Goal: Task Accomplishment & Management: Manage account settings

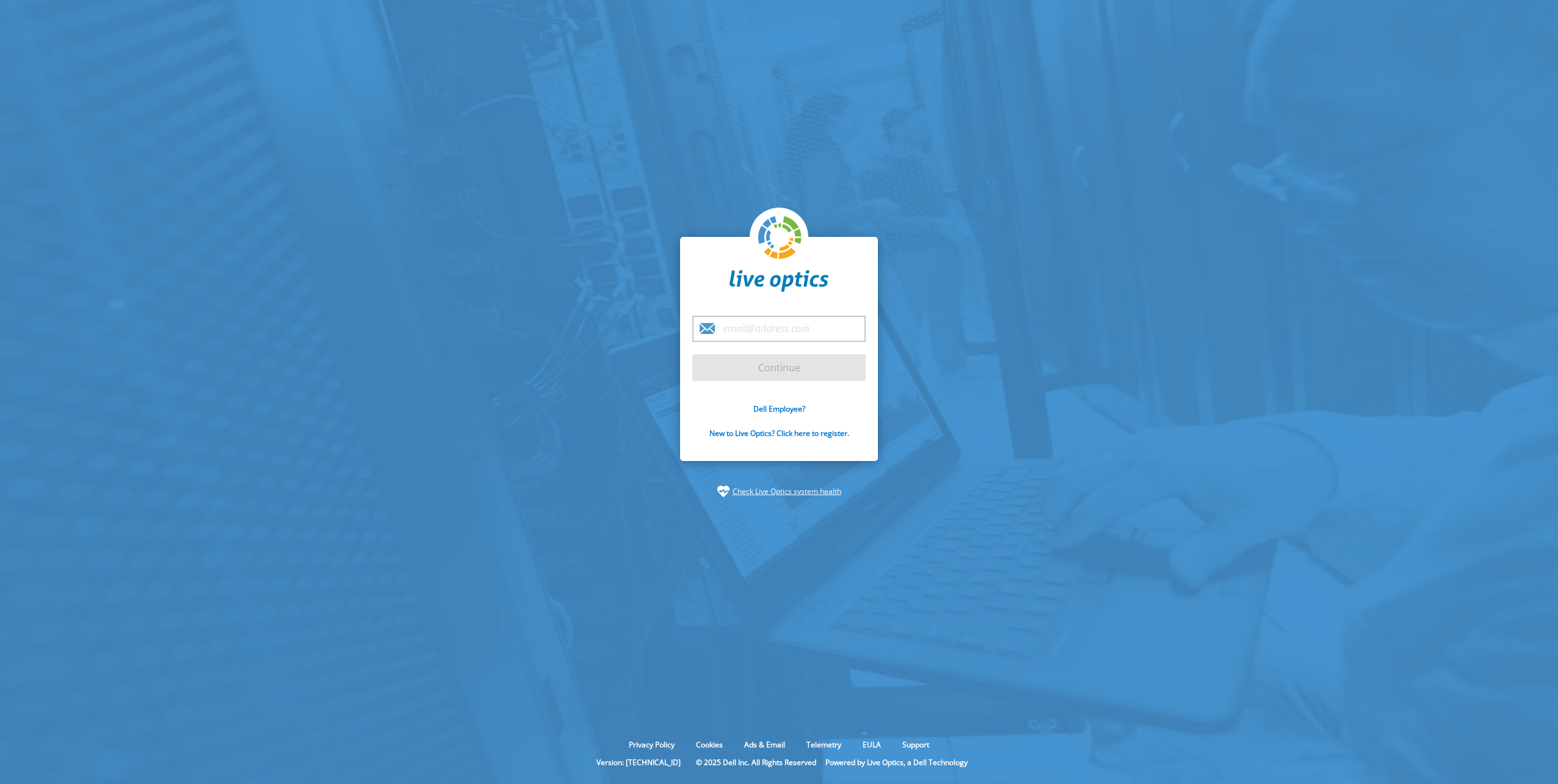
click at [774, 334] on input "email" at bounding box center [778, 329] width 173 height 26
type input "brant.gass@dell.com"
click at [777, 370] on input "Continue" at bounding box center [778, 368] width 173 height 27
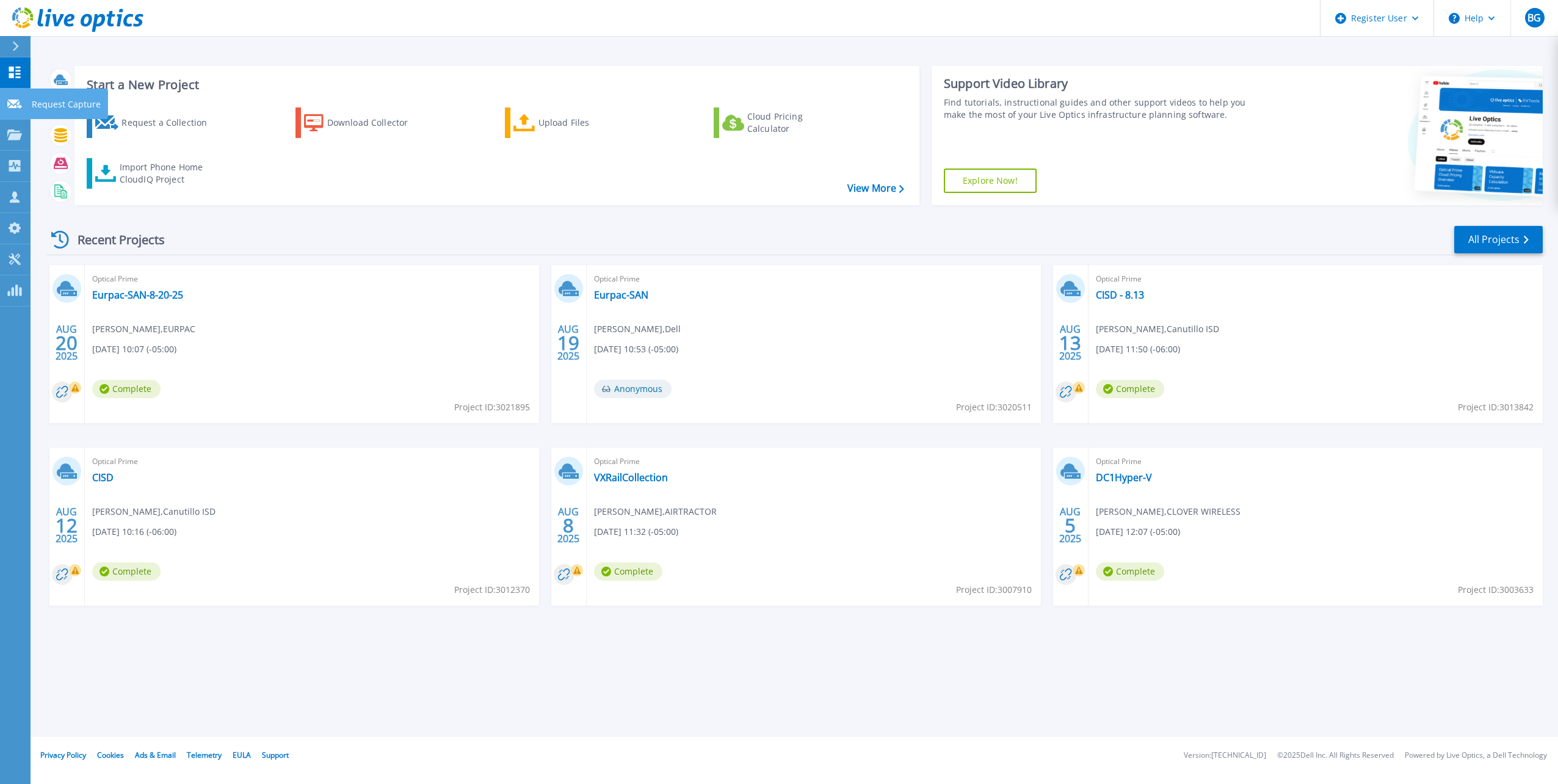
click at [7, 105] on link "Request Capture Request Capture" at bounding box center [15, 103] width 30 height 31
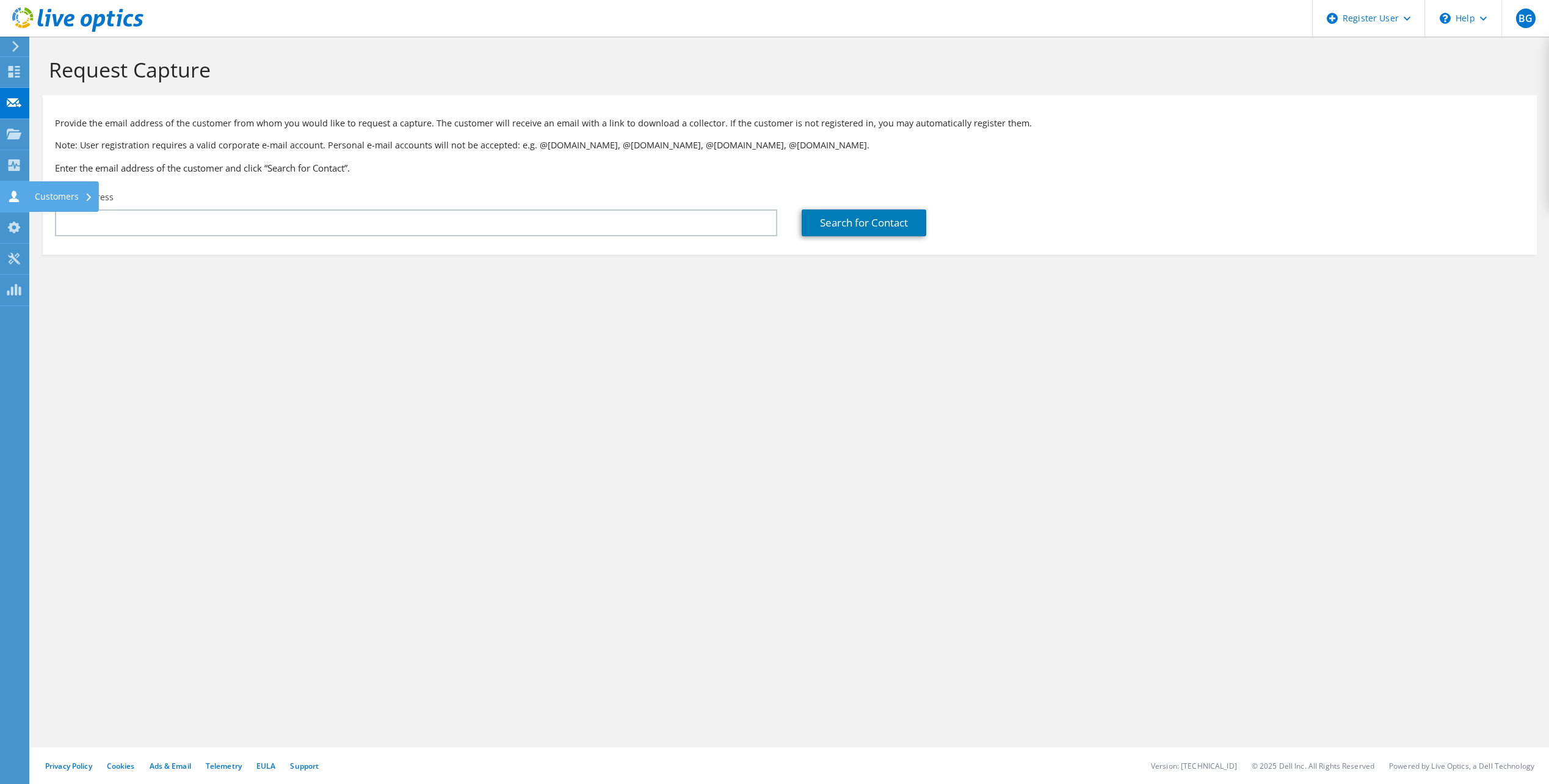
click at [15, 202] on use at bounding box center [14, 196] width 10 height 11
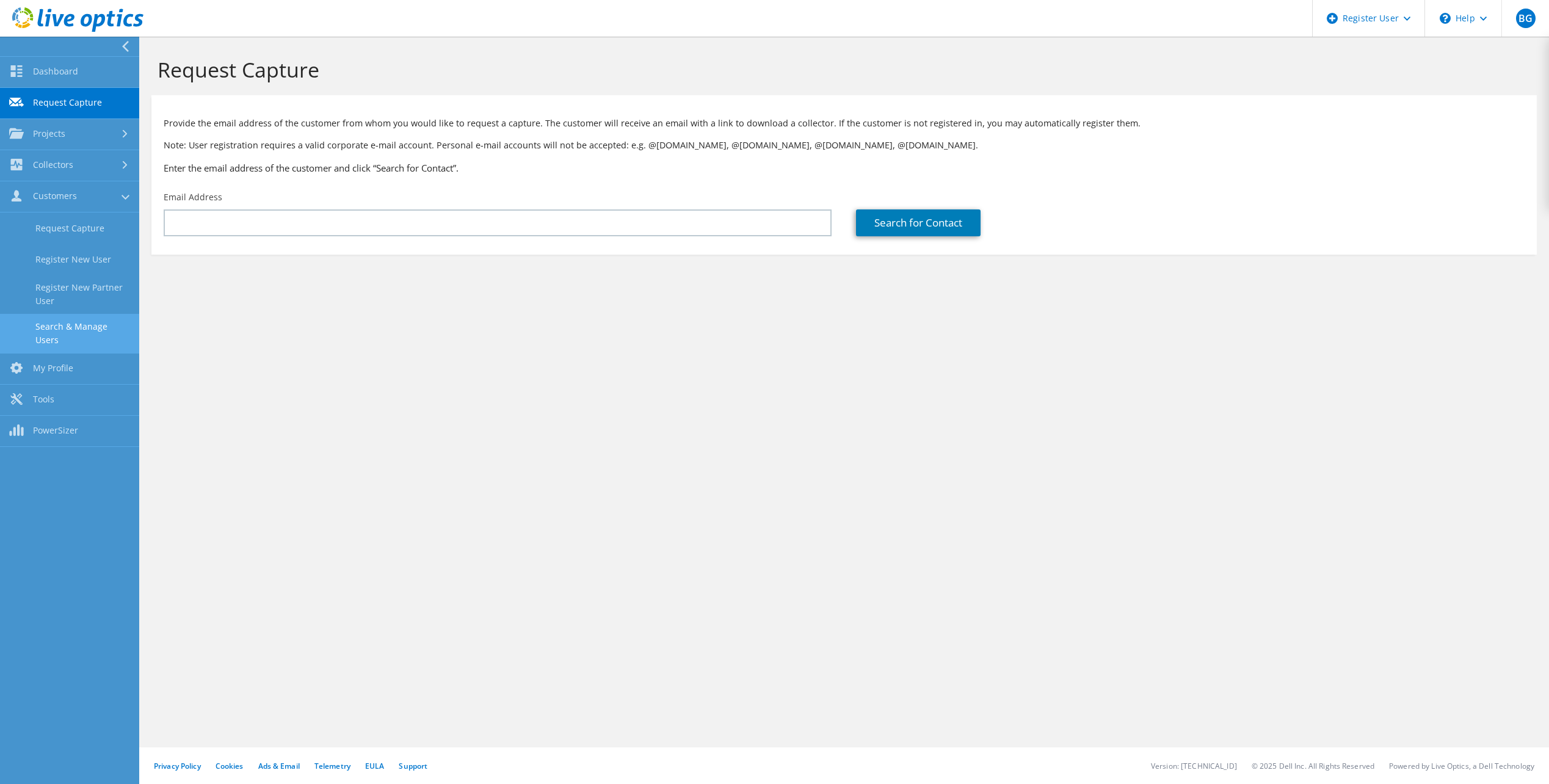
click at [62, 319] on link "Search & Manage Users" at bounding box center [70, 333] width 139 height 39
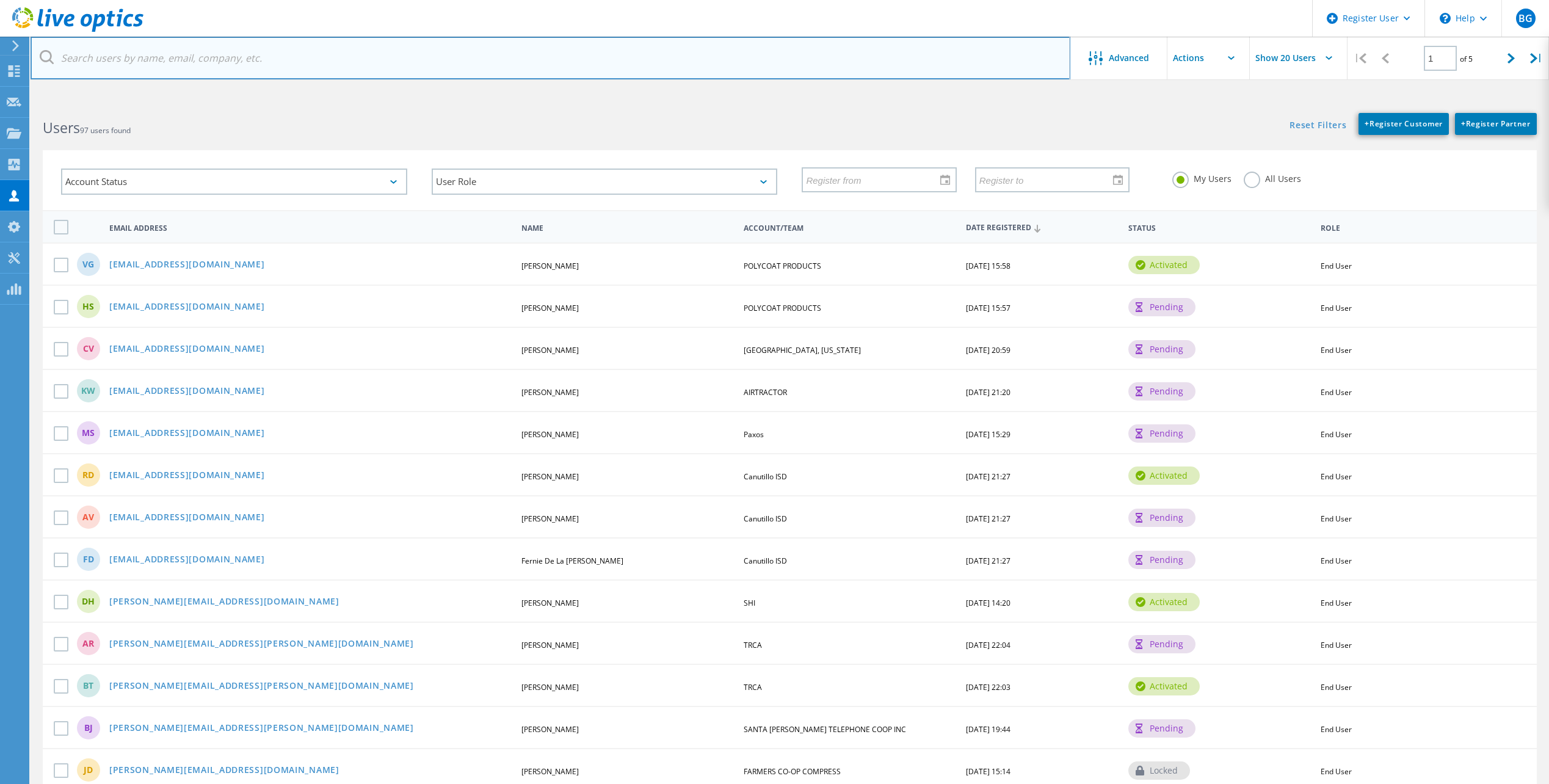
click at [255, 65] on input "text" at bounding box center [550, 57] width 1040 height 43
paste input "[PERSON_NAME] <[EMAIL_ADDRESS][DOMAIN_NAME]>"
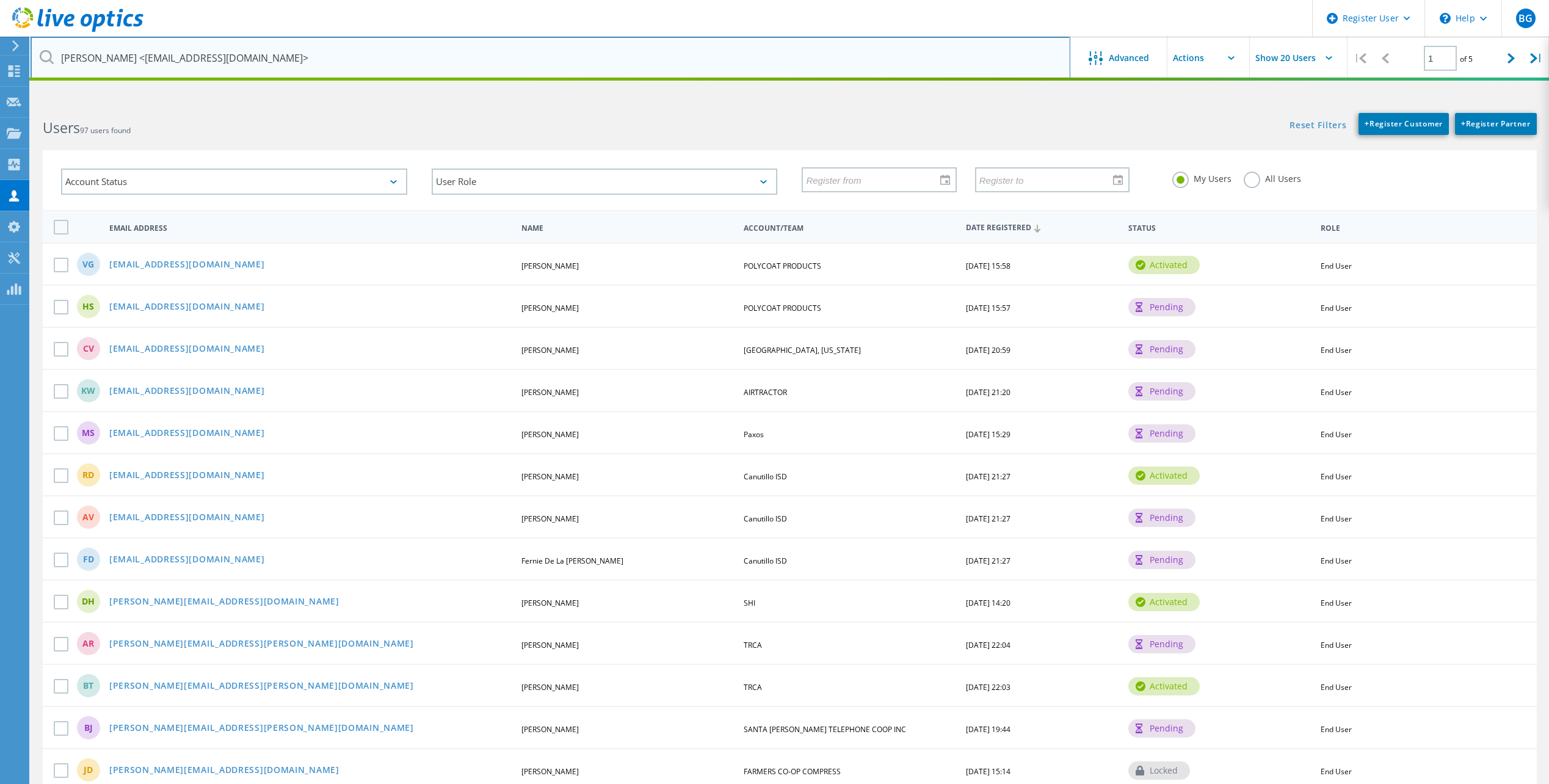
click at [121, 57] on input "Jeff Chaney <JChaney@TCPSoftware.com>" at bounding box center [550, 57] width 1040 height 43
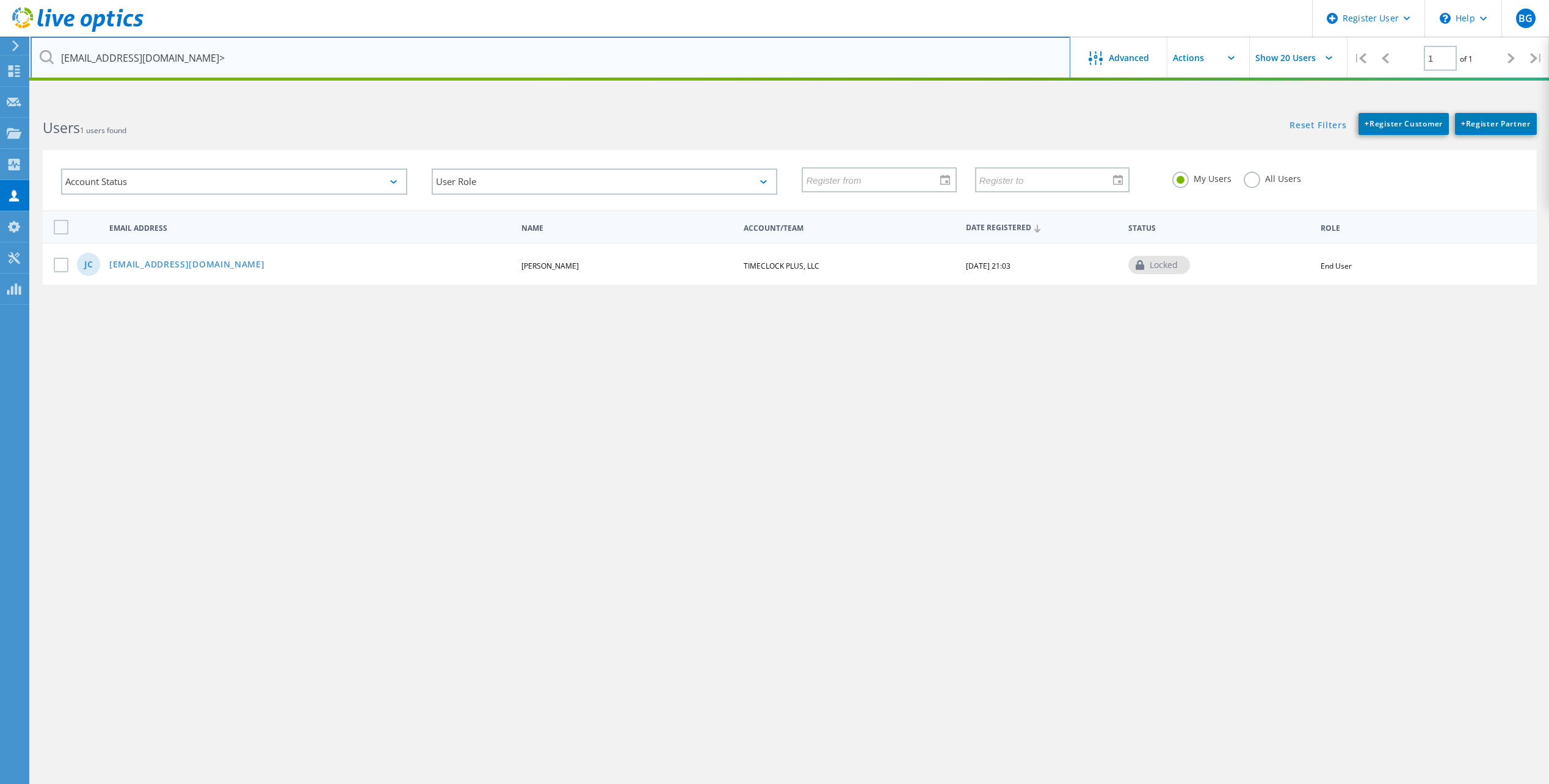
click at [261, 55] on input "JChaney@TCPSoftware.com>" at bounding box center [550, 57] width 1040 height 43
type input "JChaney@TCPSoftware.com"
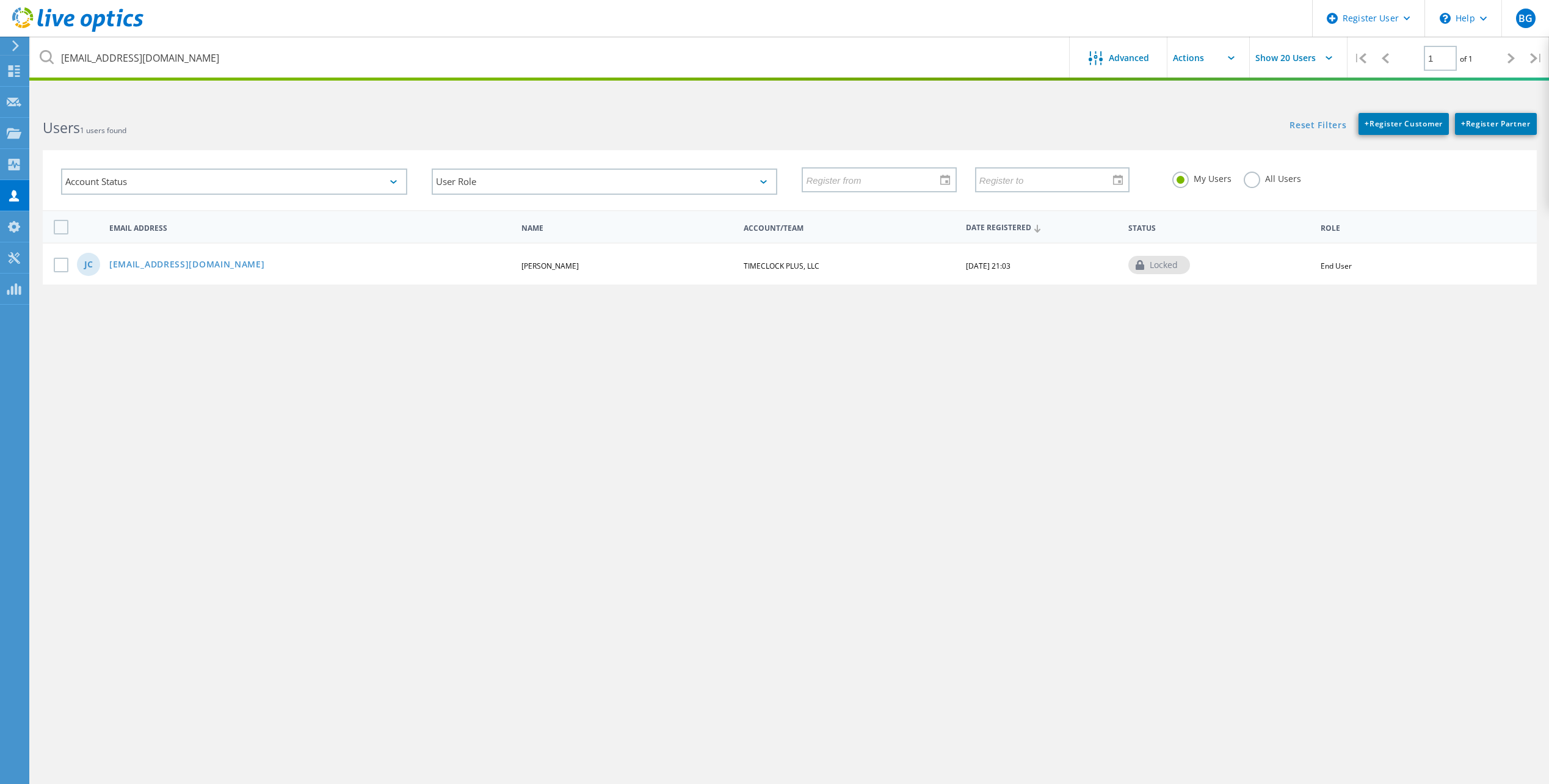
click at [181, 257] on div "JC jchaney@tcpsoftware.com Jeffrey Chaney TIMECLOCK PLUS, LLC 05/01/2025, 21:03…" at bounding box center [790, 264] width 1494 height 42
click at [178, 260] on link "jchaney@tcpsoftware.com" at bounding box center [187, 265] width 156 height 11
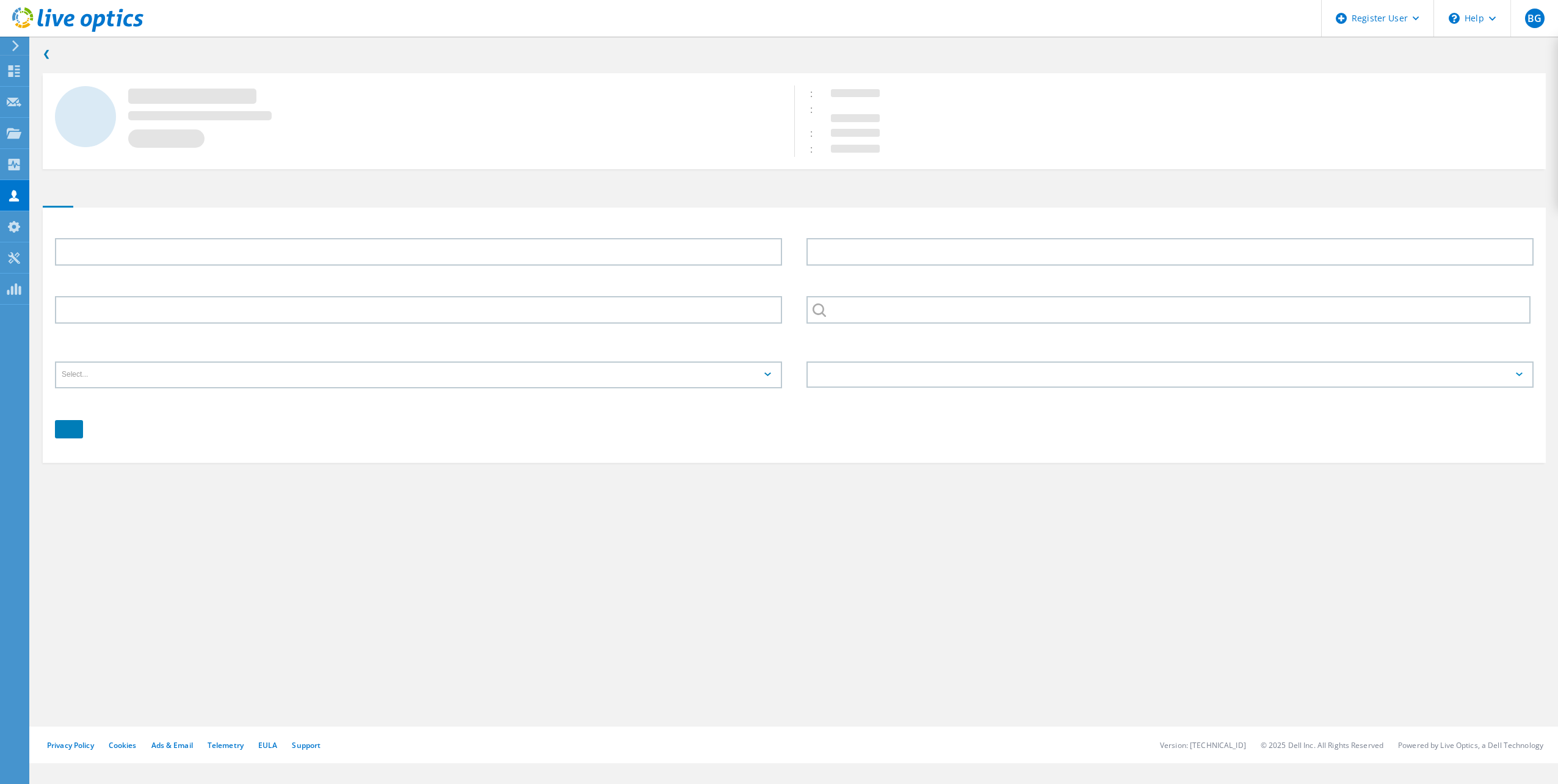
type input "Jeffrey"
type input "Chaney"
type input "TIMECLOCK PLUS, LLC"
type input "English"
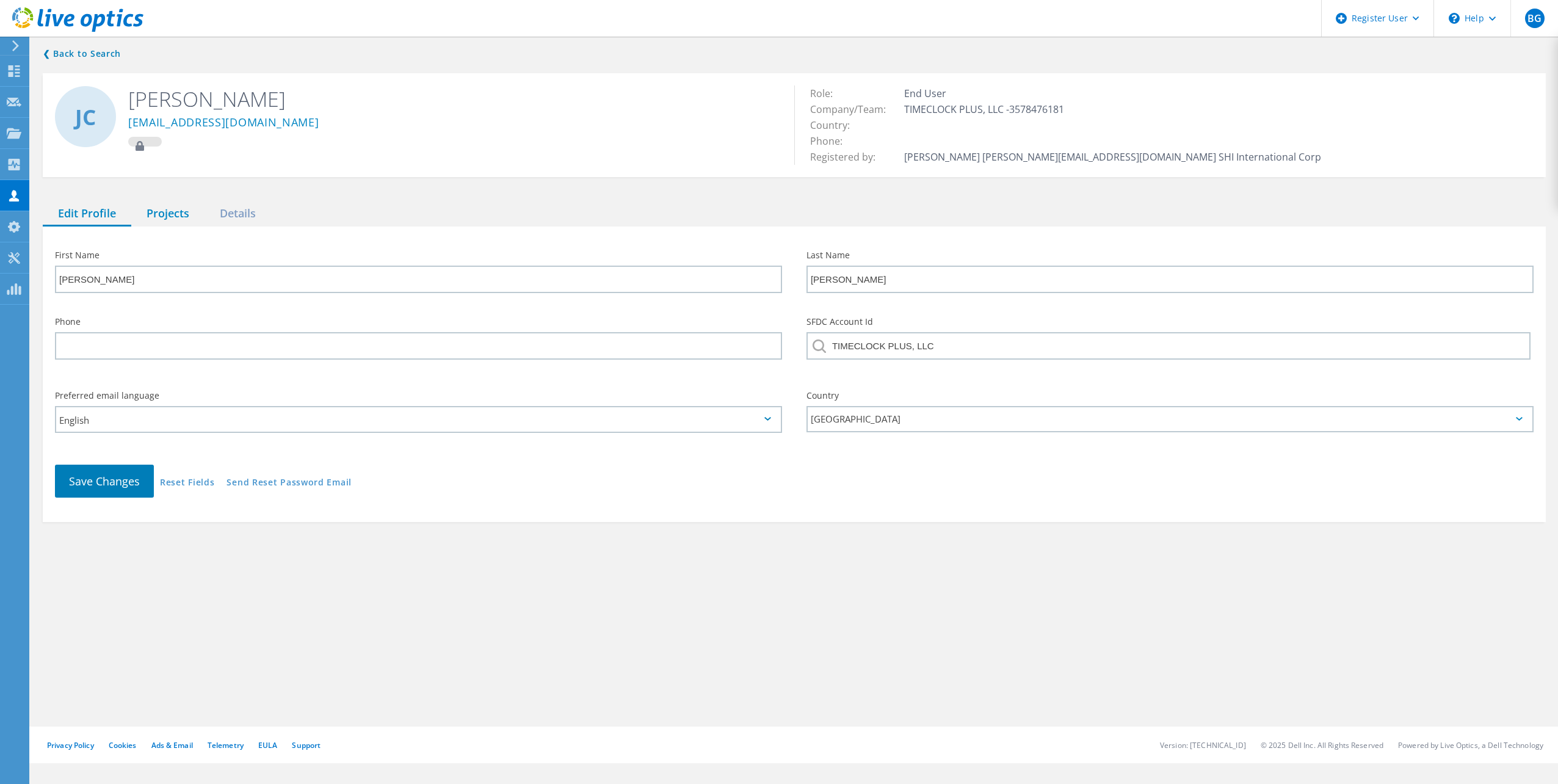
click at [161, 208] on div "Projects" at bounding box center [168, 214] width 73 height 25
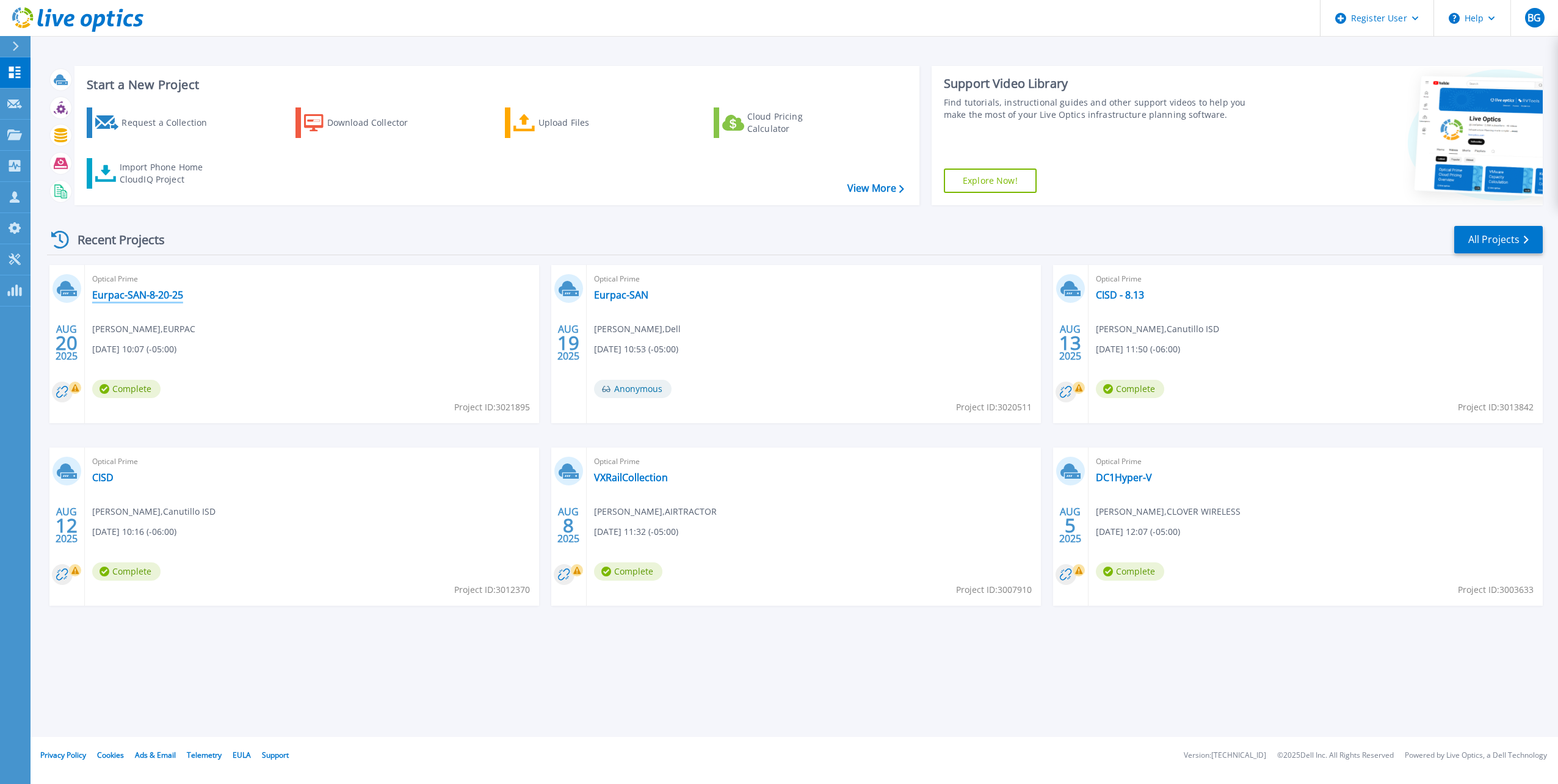
click at [137, 298] on link "Eurpac-SAN-8-20-25" at bounding box center [138, 295] width 91 height 12
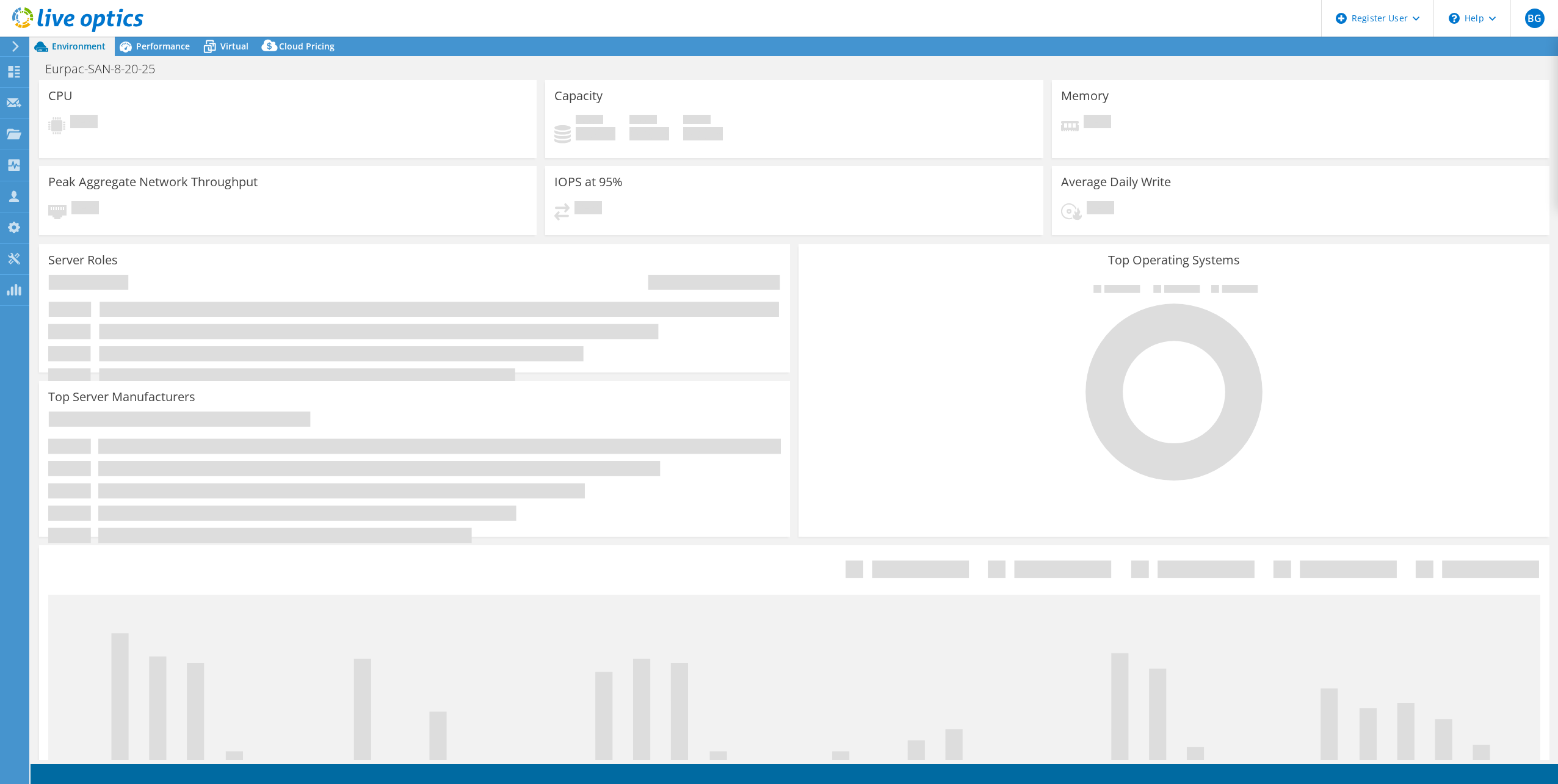
select select "USD"
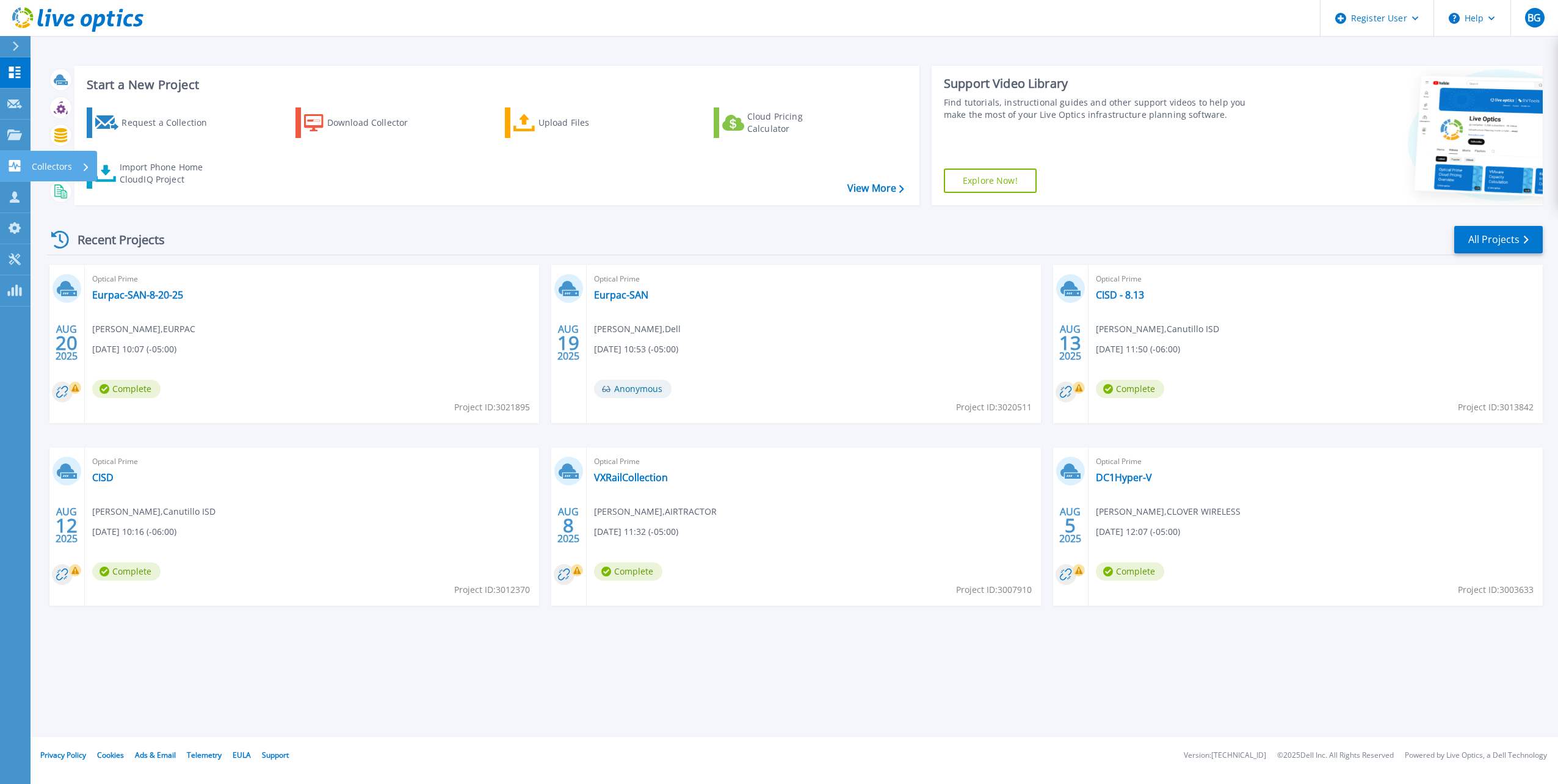
click at [14, 157] on link "Collectors Collectors" at bounding box center [15, 166] width 30 height 31
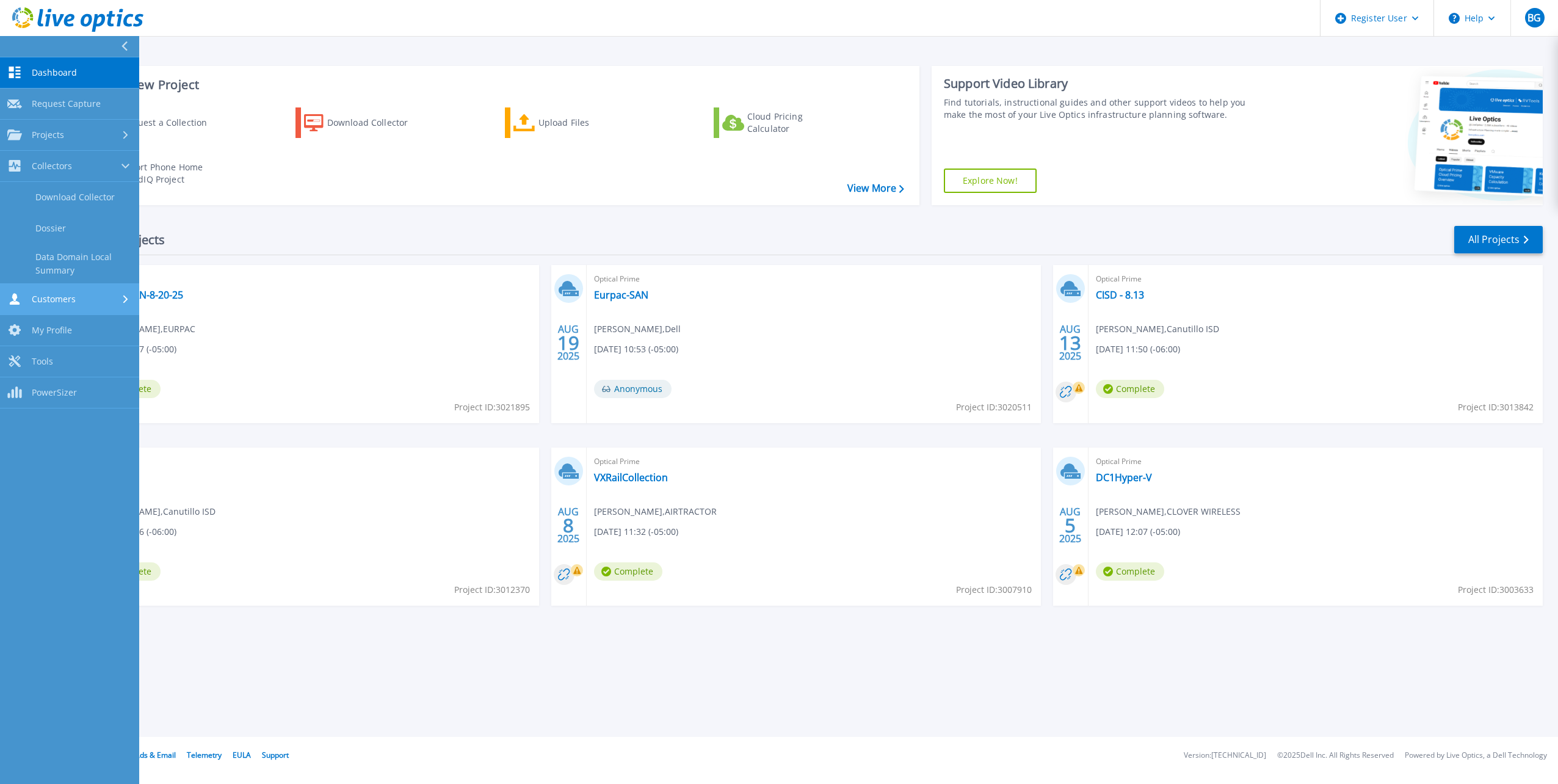
click at [81, 301] on div "Customers" at bounding box center [70, 298] width 125 height 11
click at [89, 324] on link "Search & Manage Users" at bounding box center [70, 334] width 139 height 39
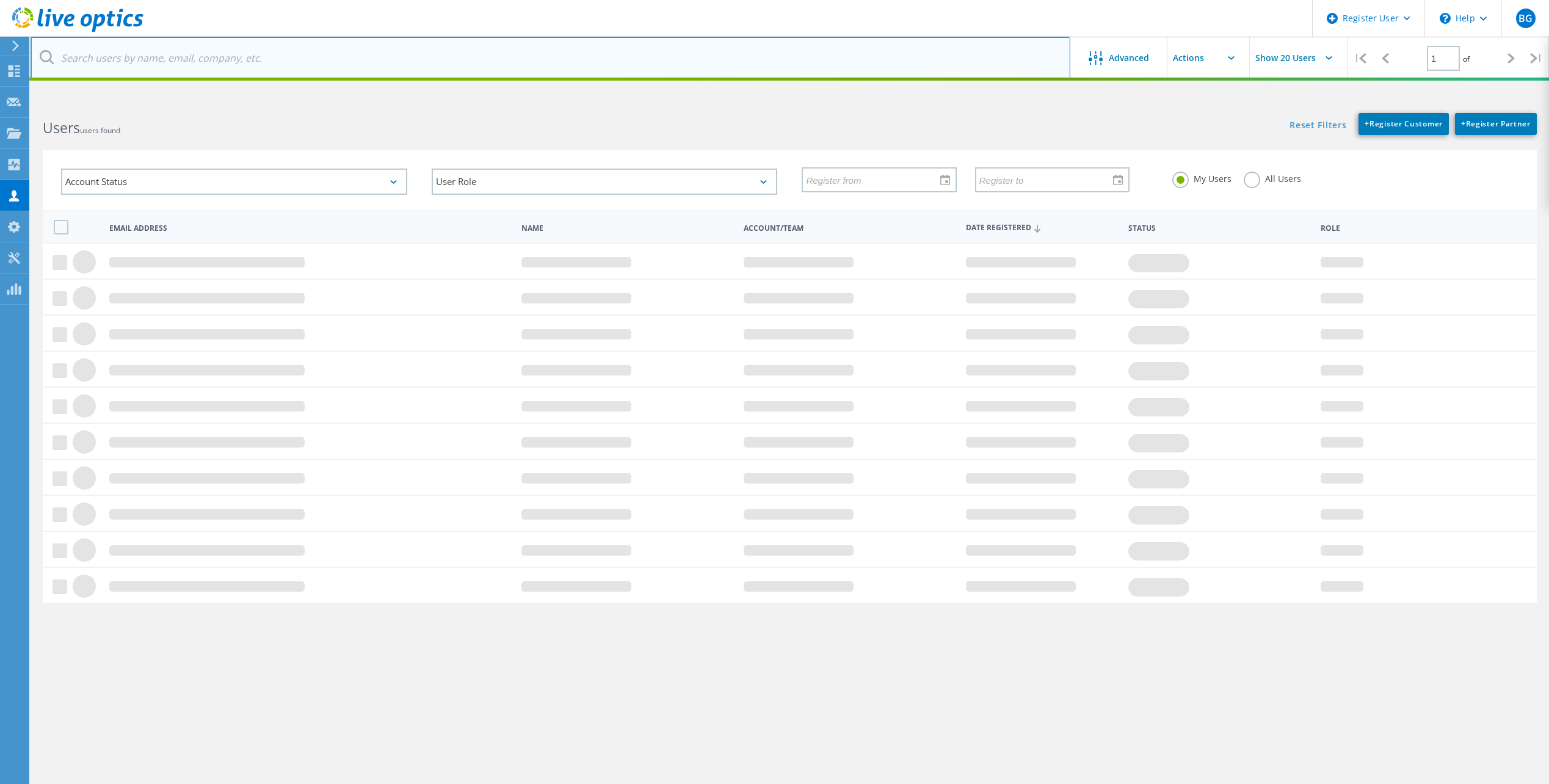
click at [256, 58] on input "text" at bounding box center [550, 57] width 1040 height 43
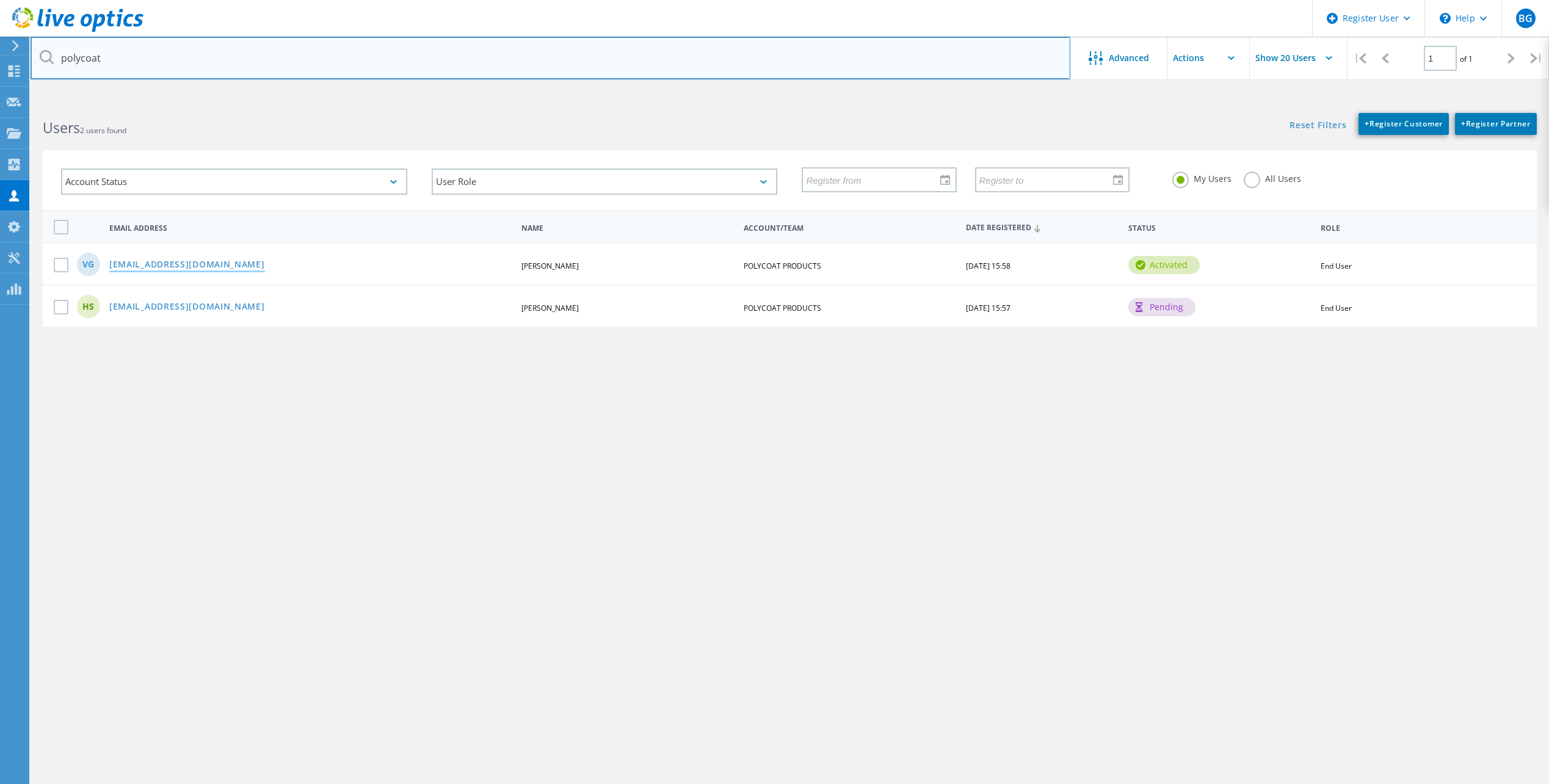
type input "polycoat"
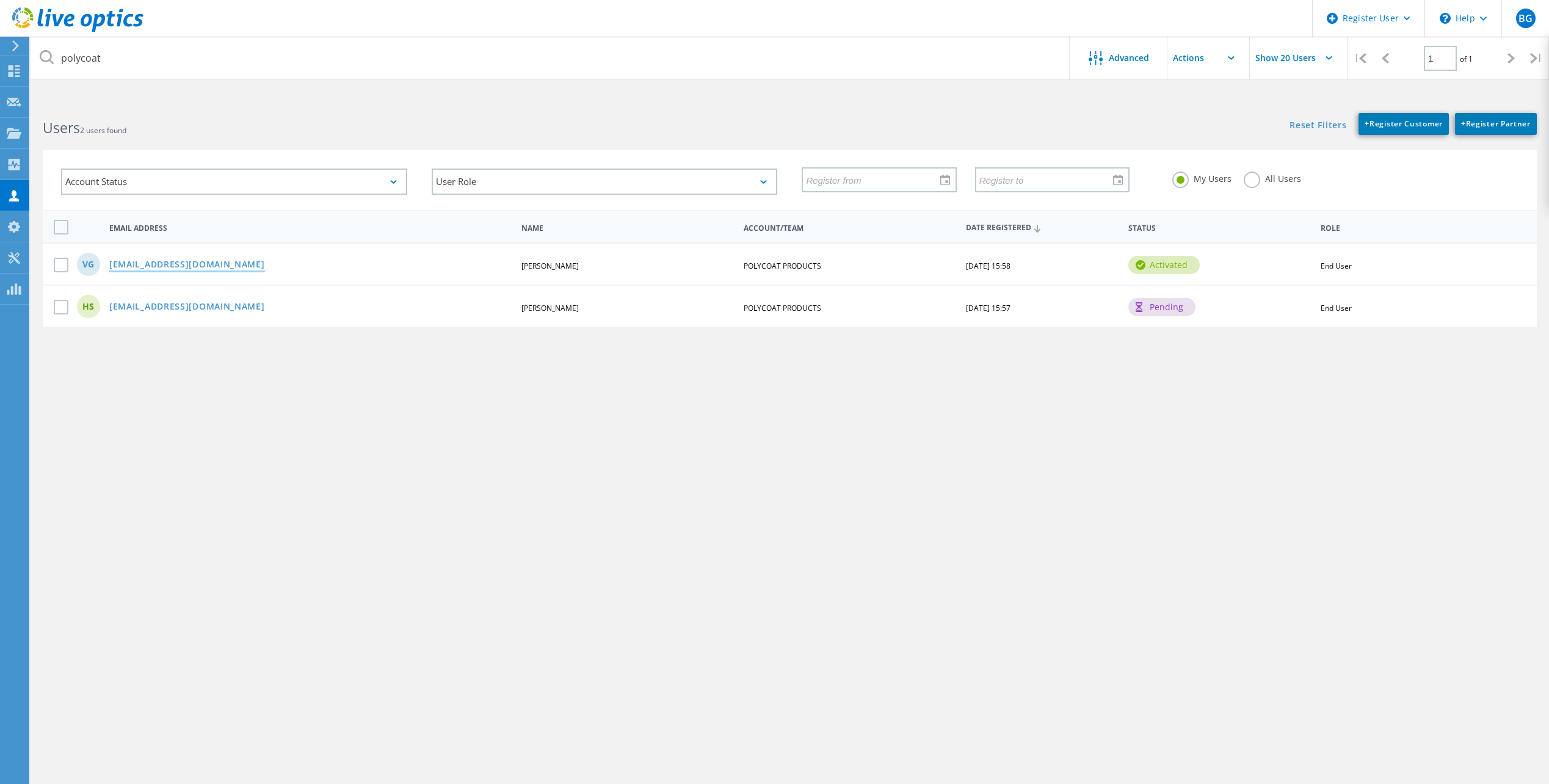
click at [199, 267] on link "[EMAIL_ADDRESS][DOMAIN_NAME]" at bounding box center [187, 265] width 156 height 11
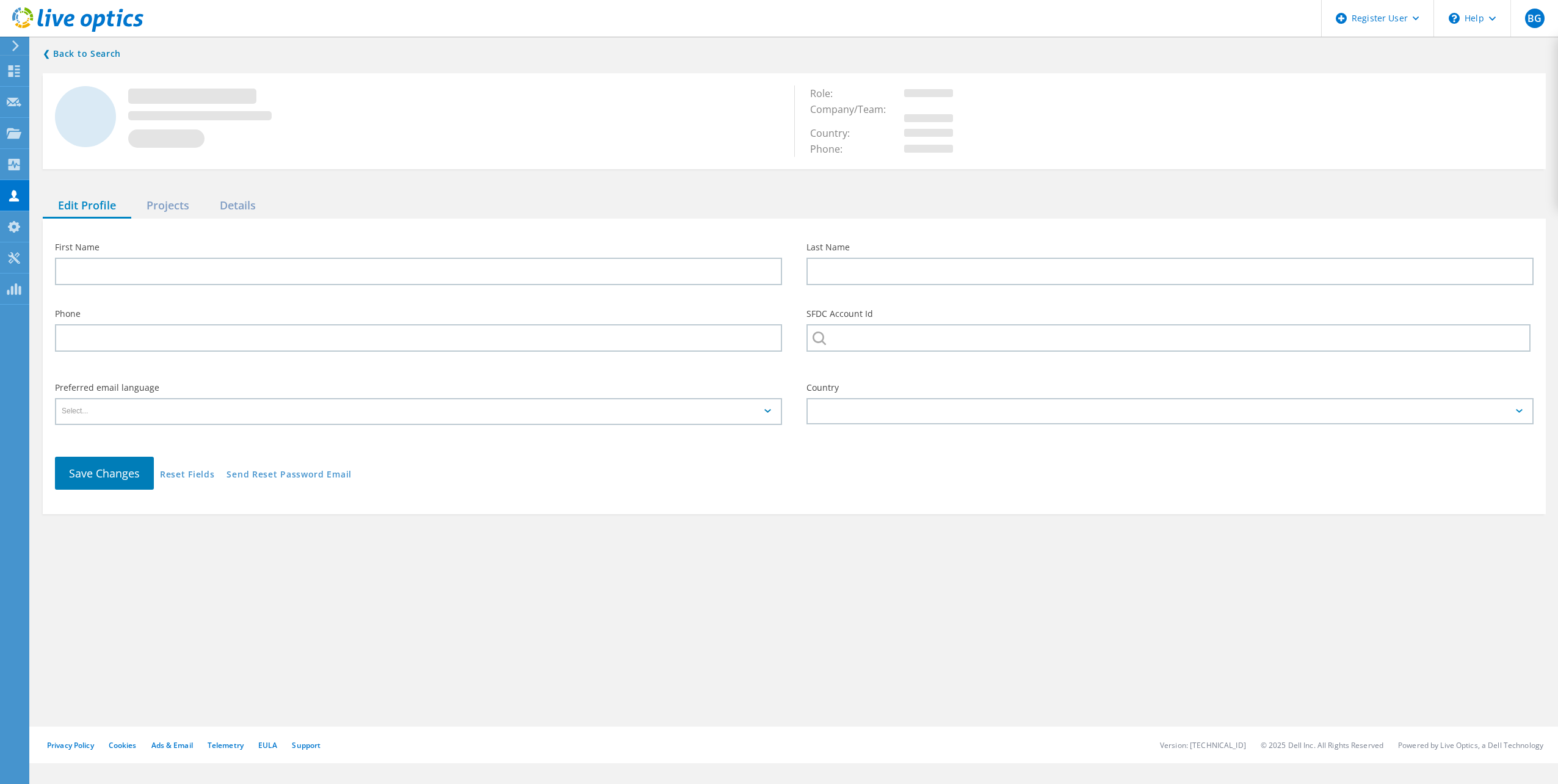
type input "Vishal"
type input "Gupte"
type input "POLYCOAT PRODUCTS"
type input "English"
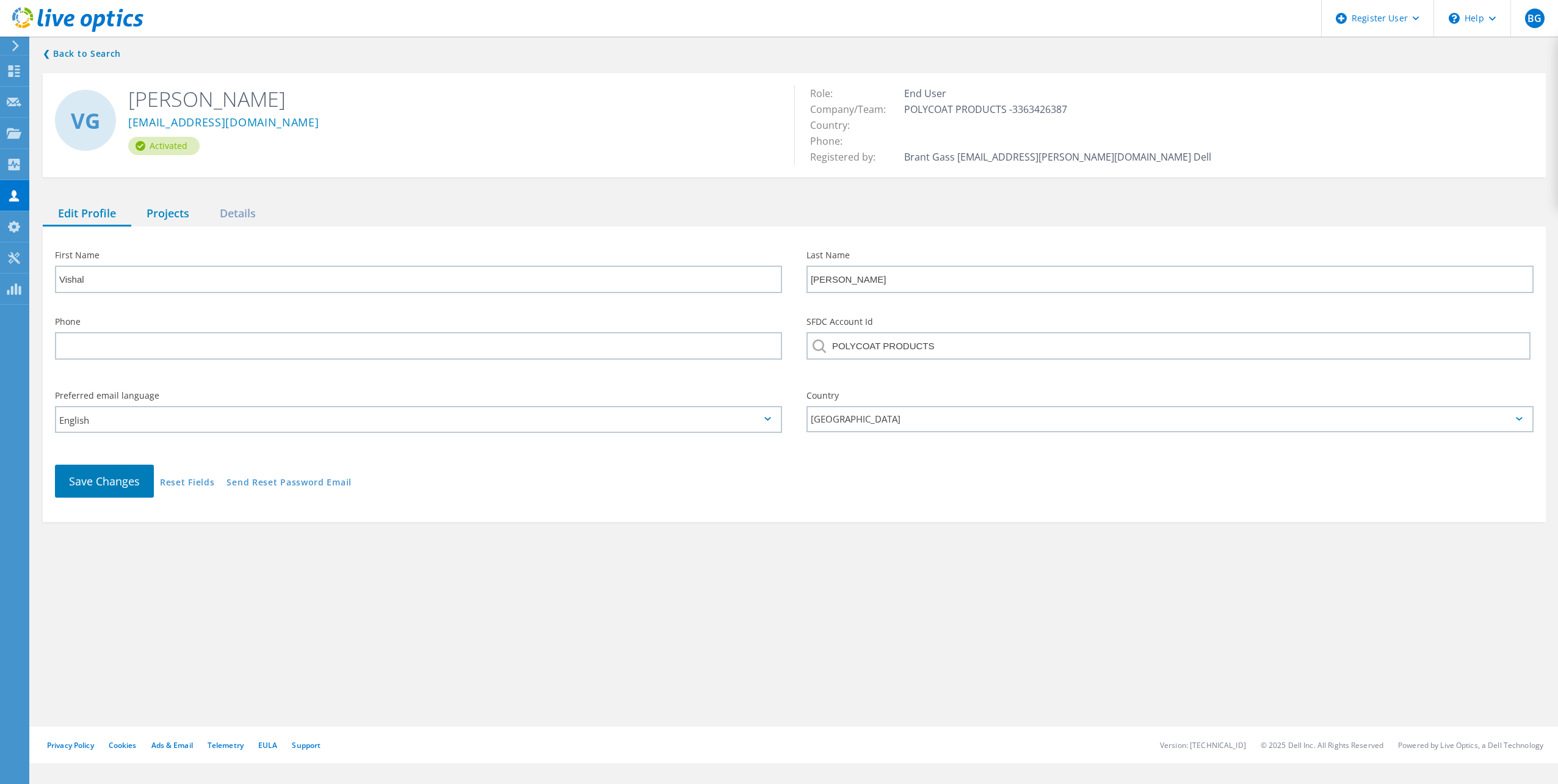
click at [169, 212] on div "Projects" at bounding box center [168, 214] width 73 height 25
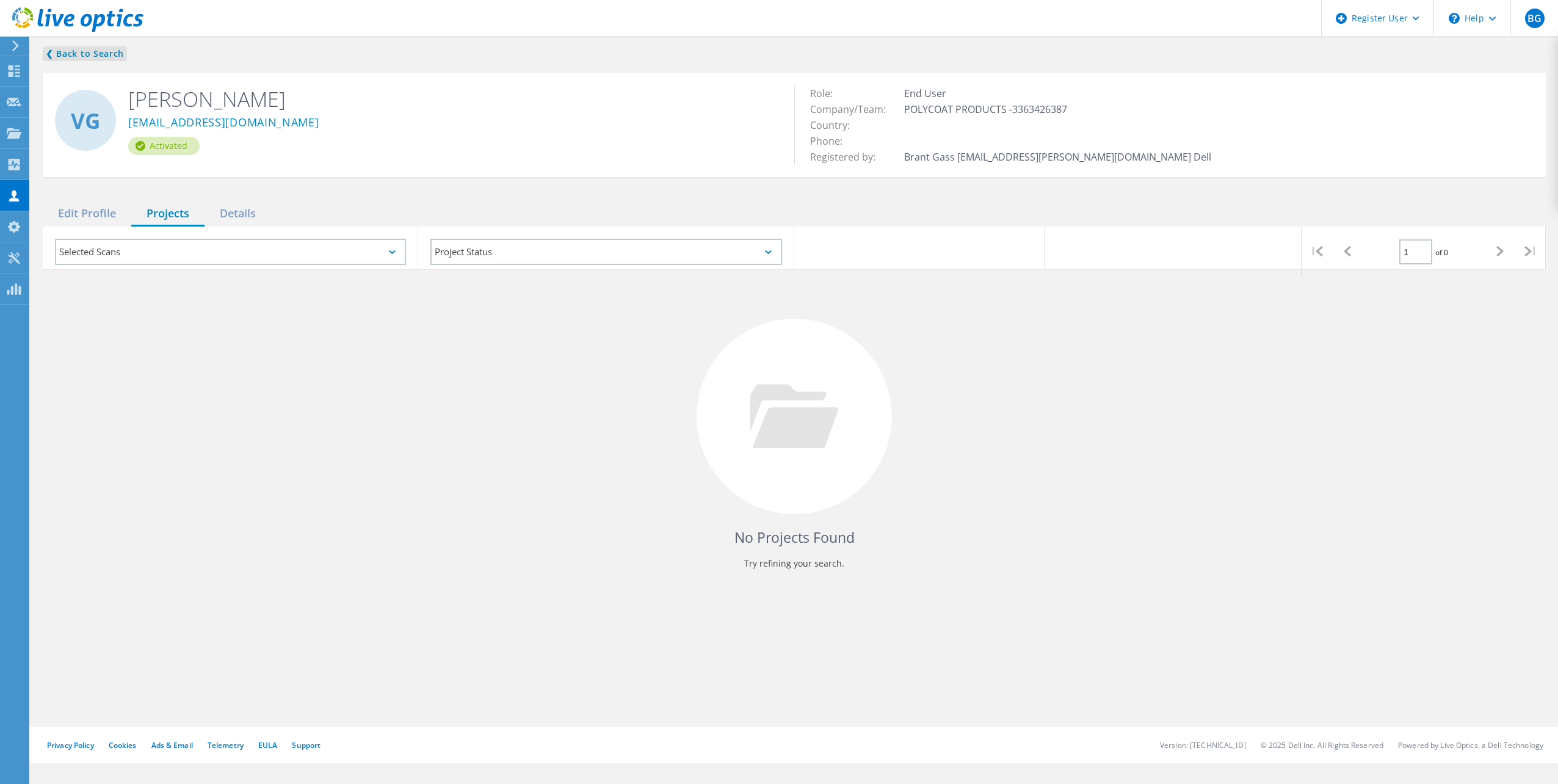
click at [70, 51] on link "❮ Back to Search" at bounding box center [85, 53] width 85 height 14
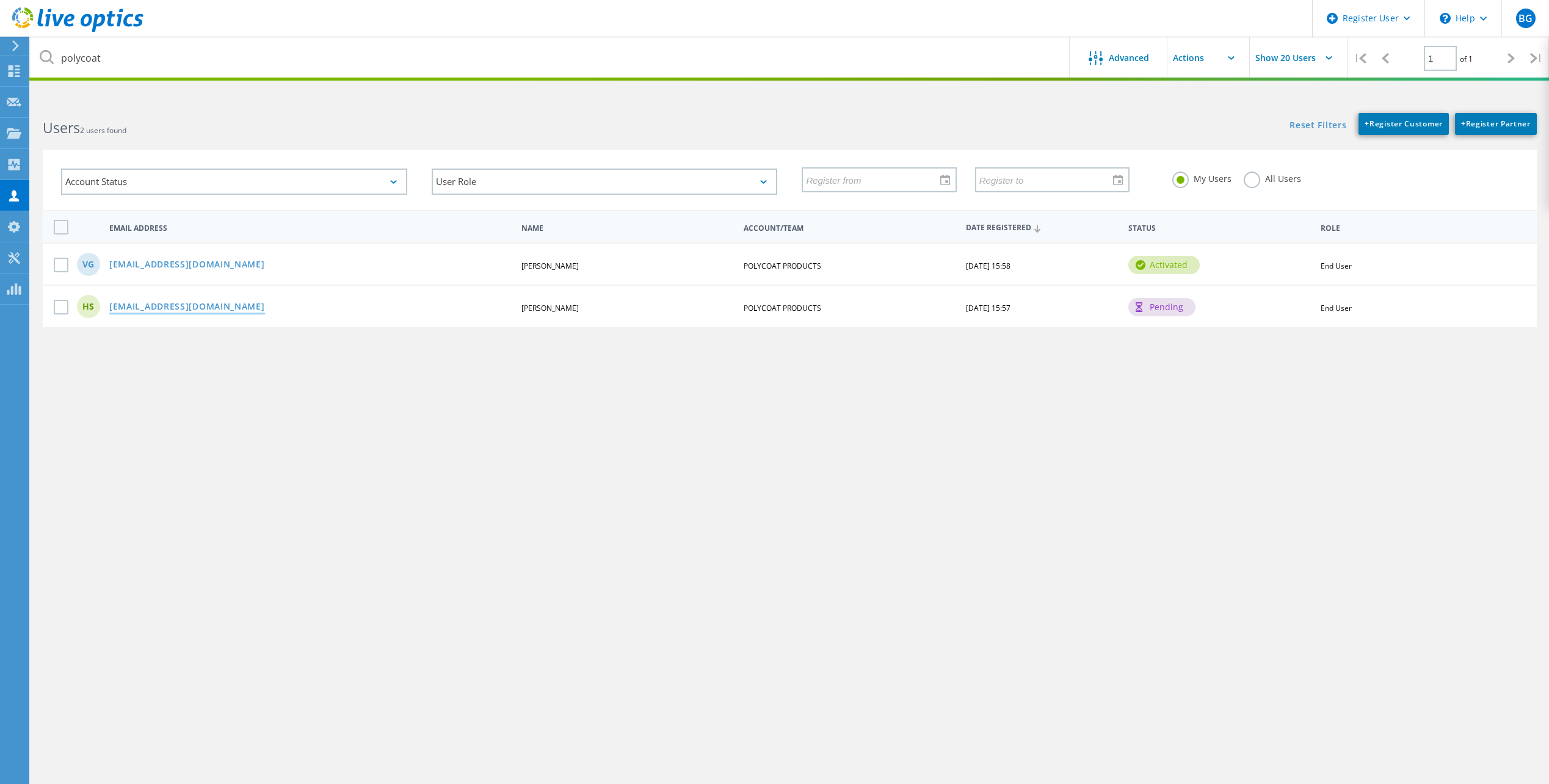
click at [169, 307] on link "hksharma@polycoatusa.com" at bounding box center [187, 307] width 156 height 11
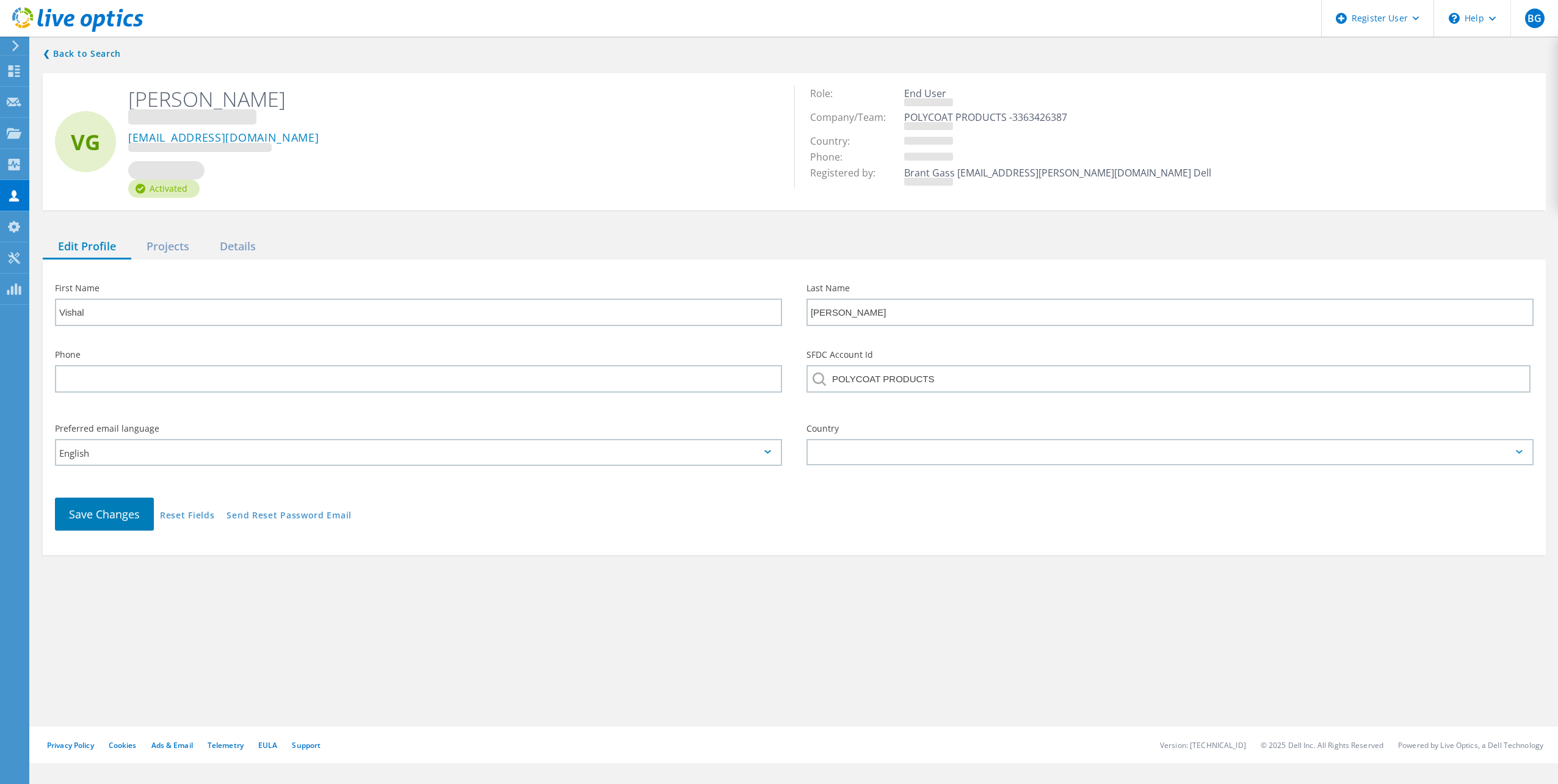
type input "HK"
type input "Sharma"
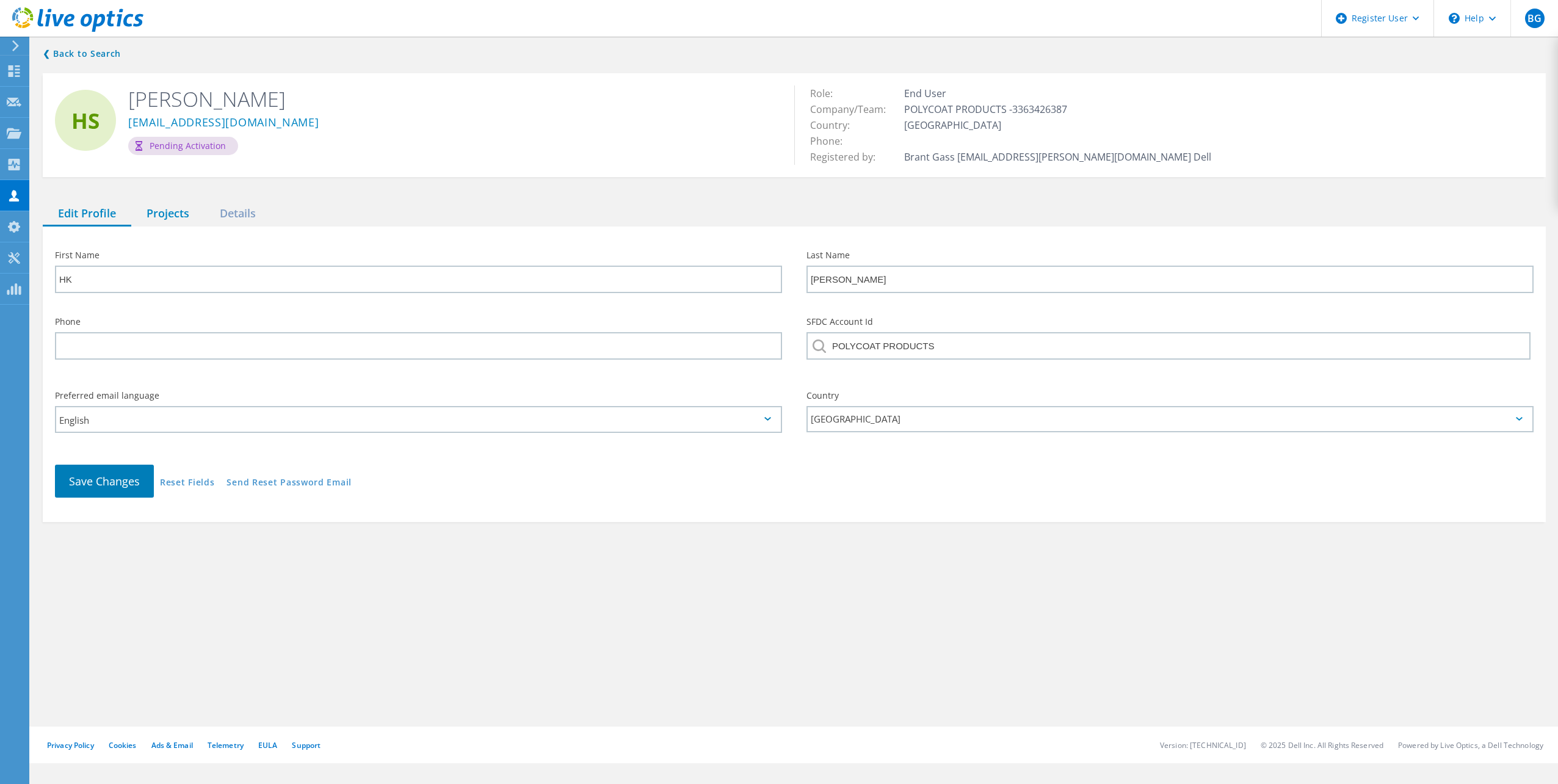
click at [164, 214] on div "Projects" at bounding box center [168, 214] width 73 height 25
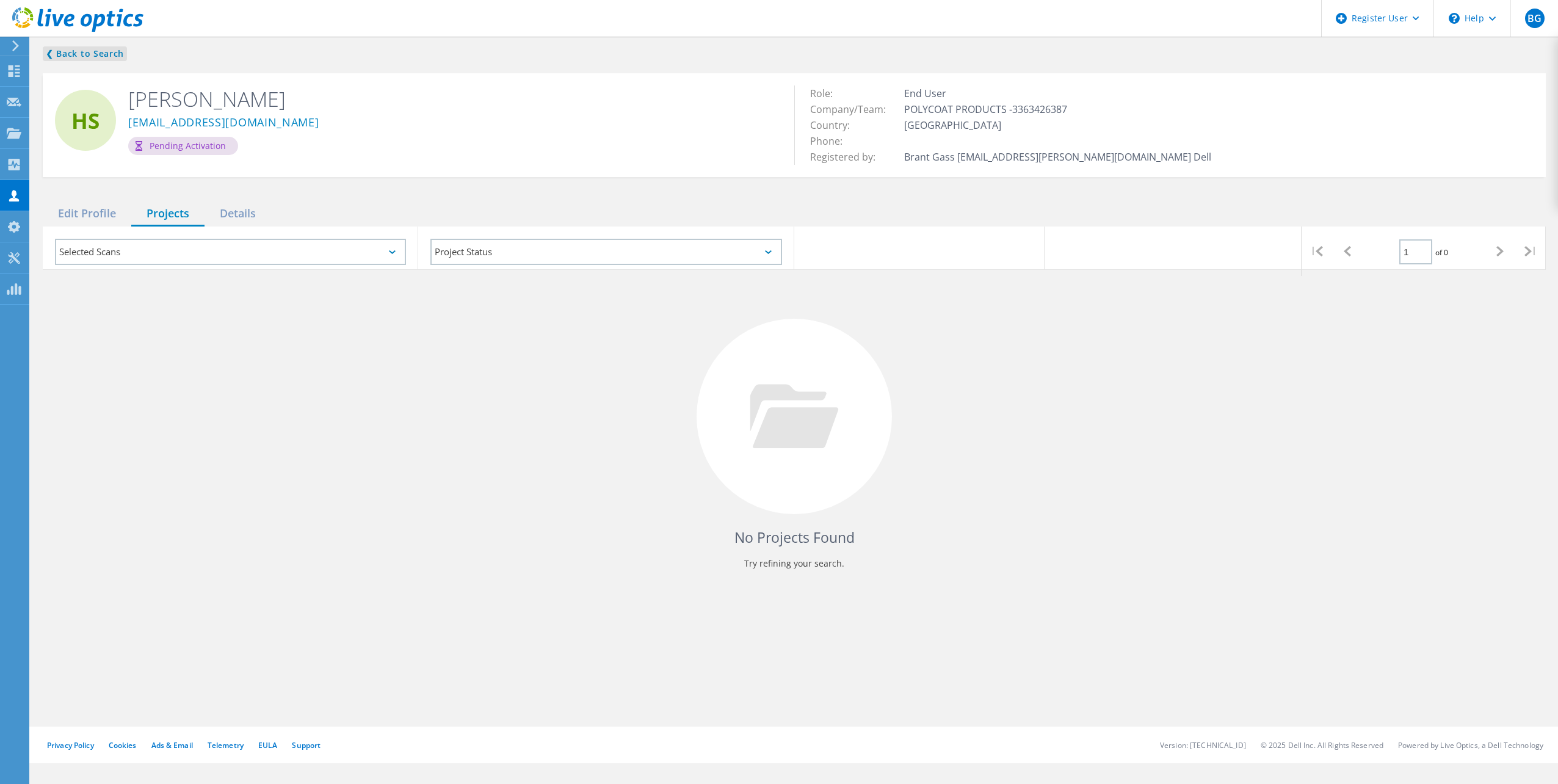
click at [91, 50] on link "❮ Back to Search" at bounding box center [85, 53] width 85 height 14
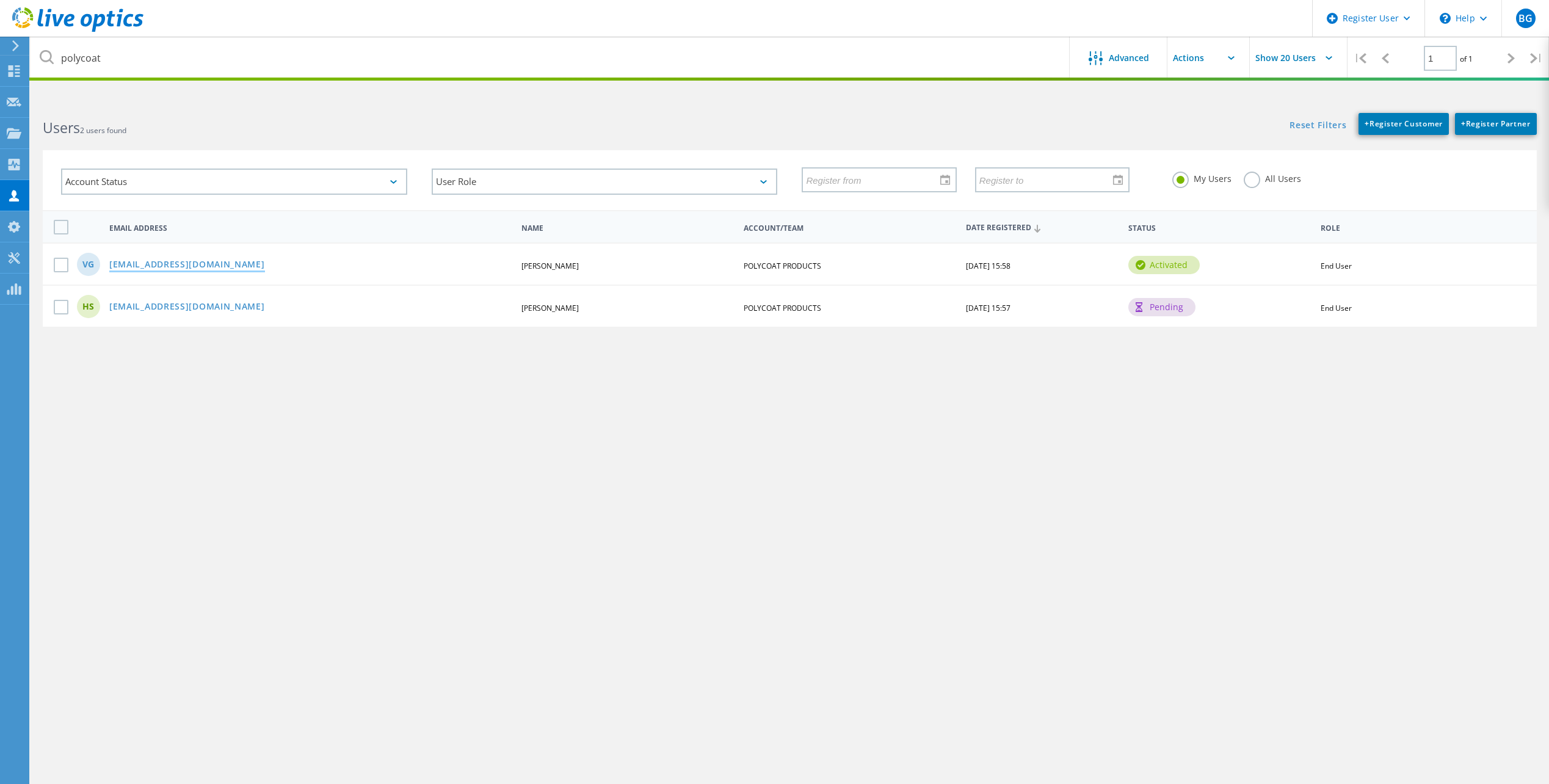
click at [163, 269] on link "vgupte@polycoatusa.com" at bounding box center [187, 265] width 156 height 11
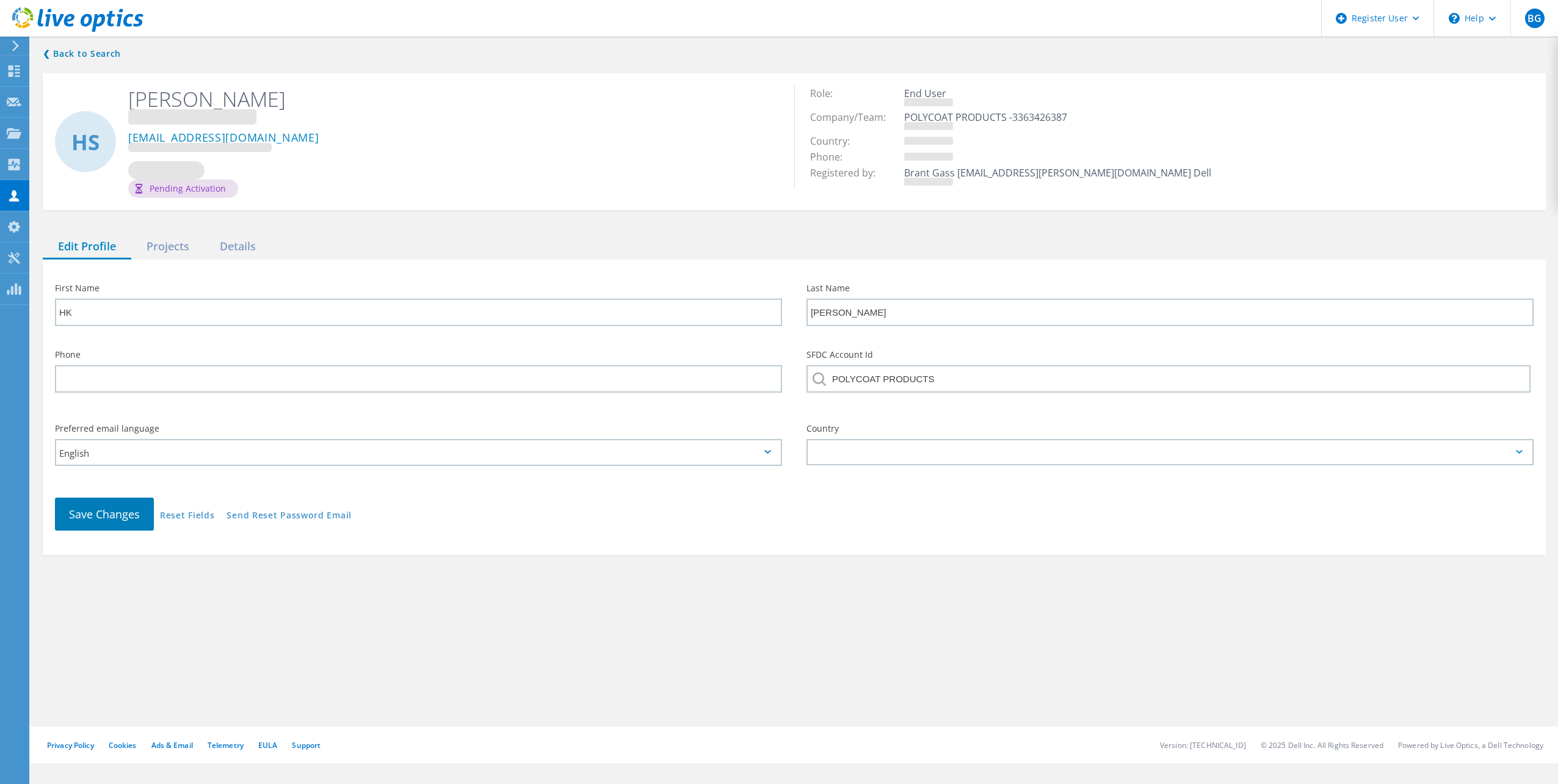
type input "Vishal"
type input "Gupte"
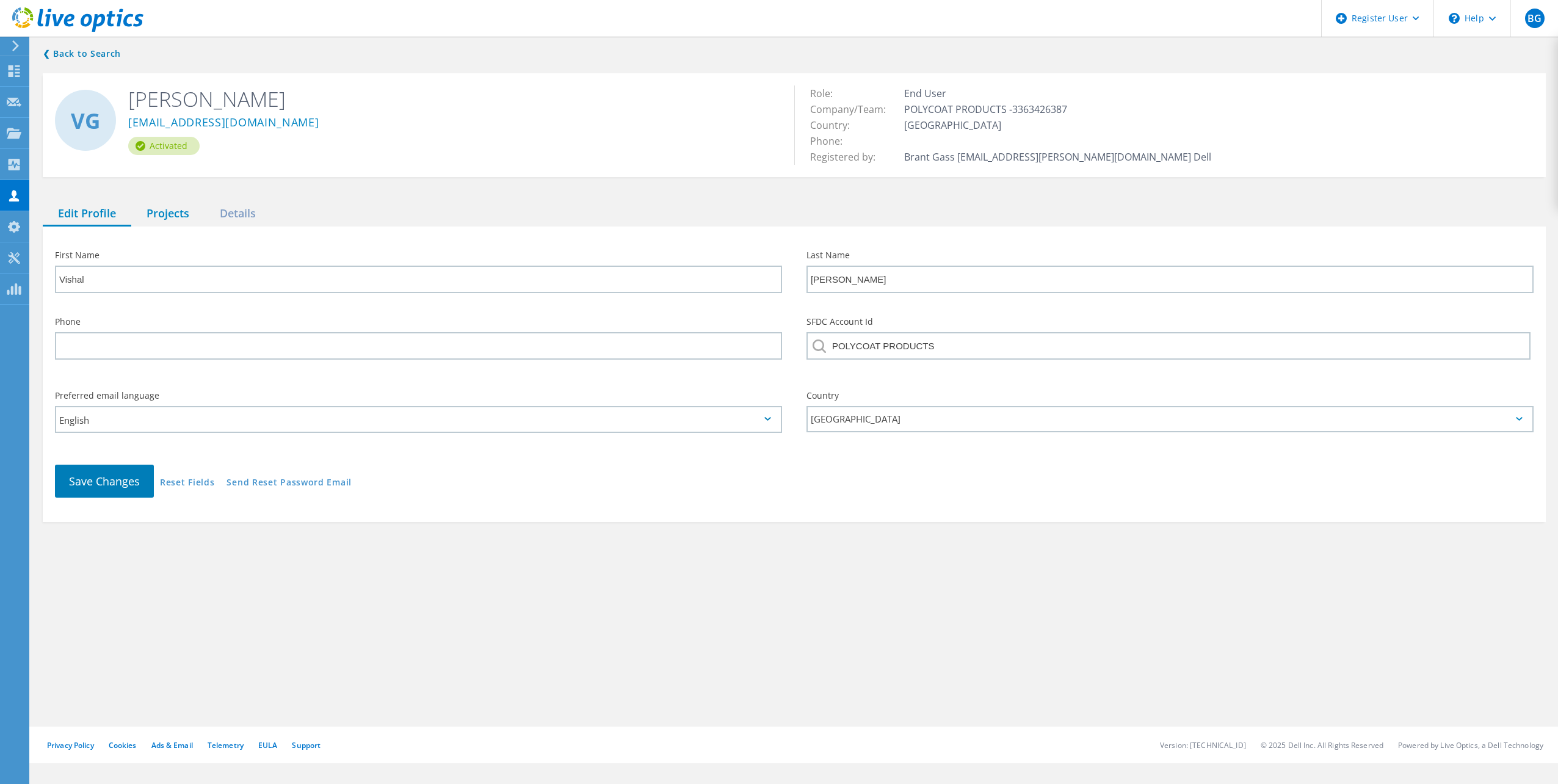
click at [163, 215] on div "Projects" at bounding box center [168, 214] width 73 height 25
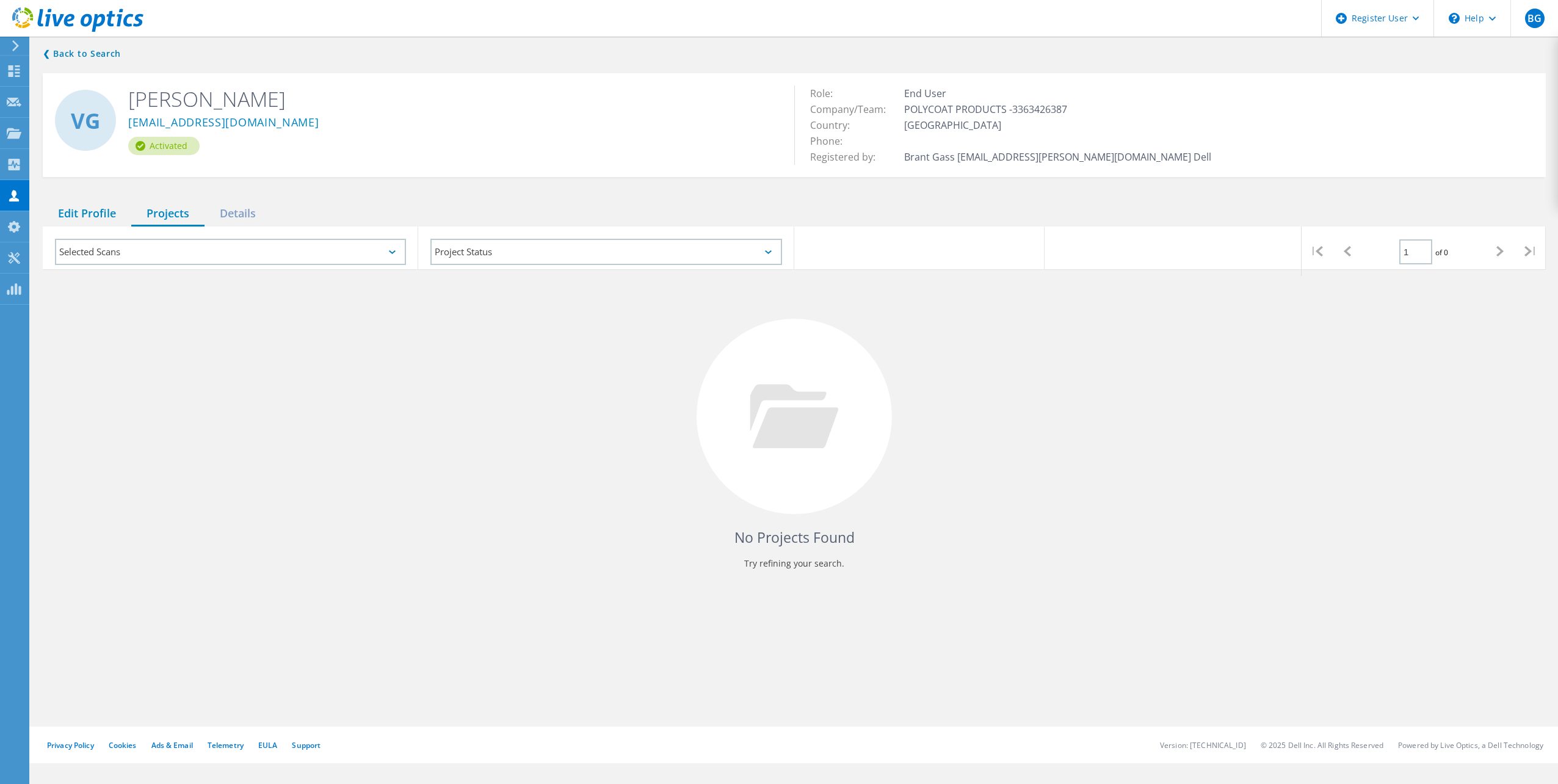
click at [104, 215] on div "Edit Profile" at bounding box center [87, 214] width 88 height 25
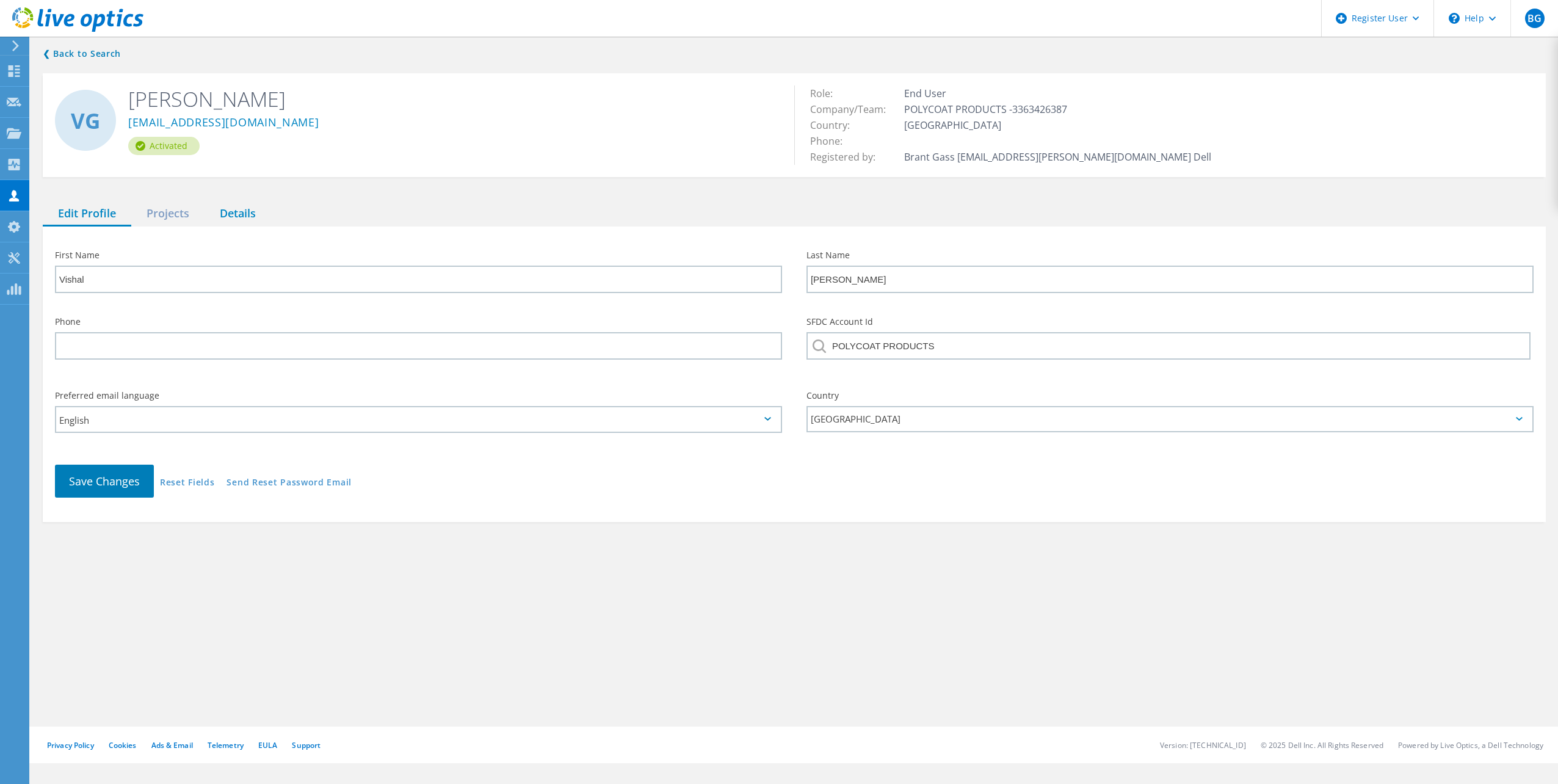
click at [205, 208] on div "Details" at bounding box center [238, 214] width 66 height 25
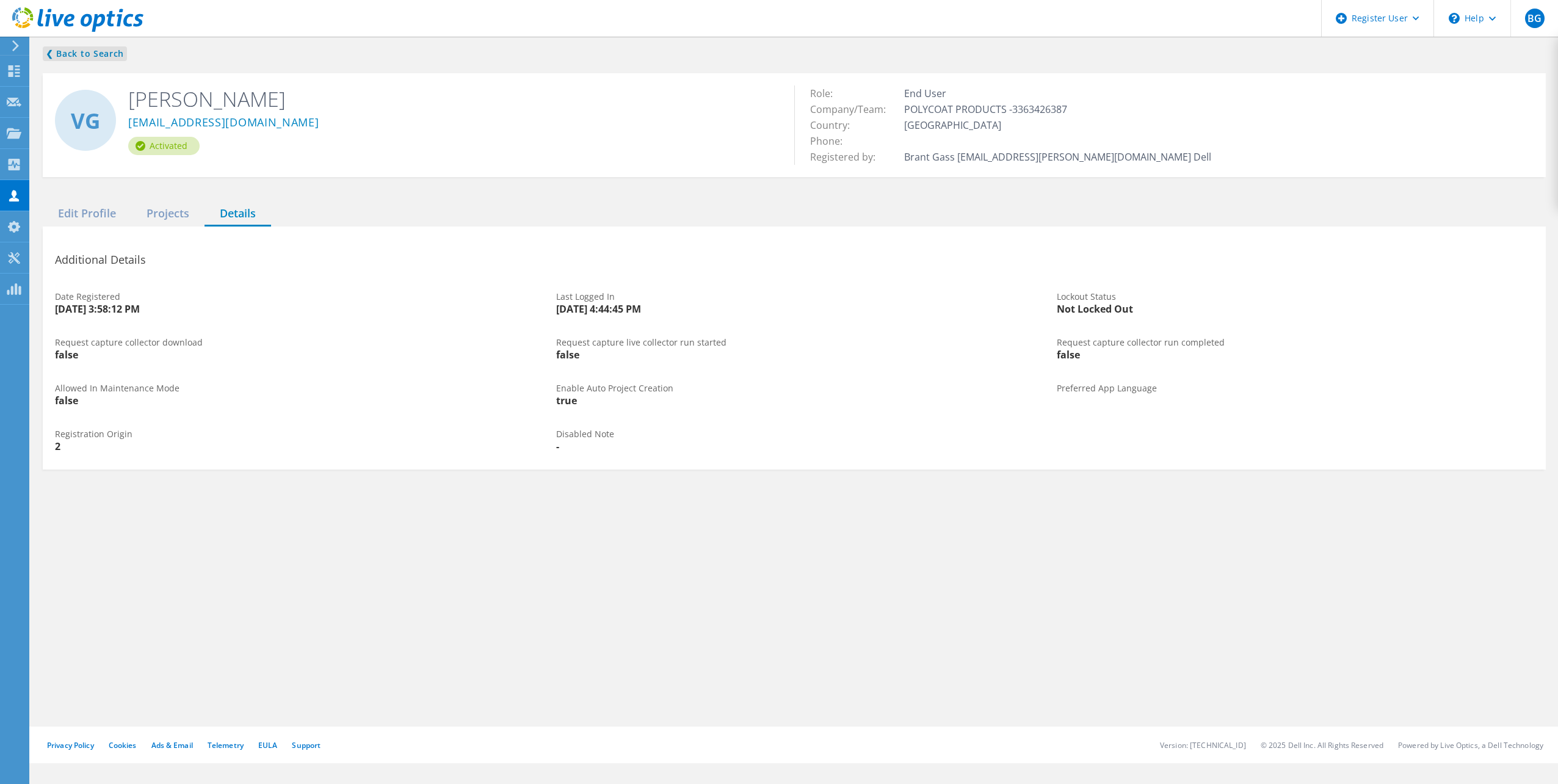
click at [91, 60] on link "❮ Back to Search" at bounding box center [85, 53] width 85 height 14
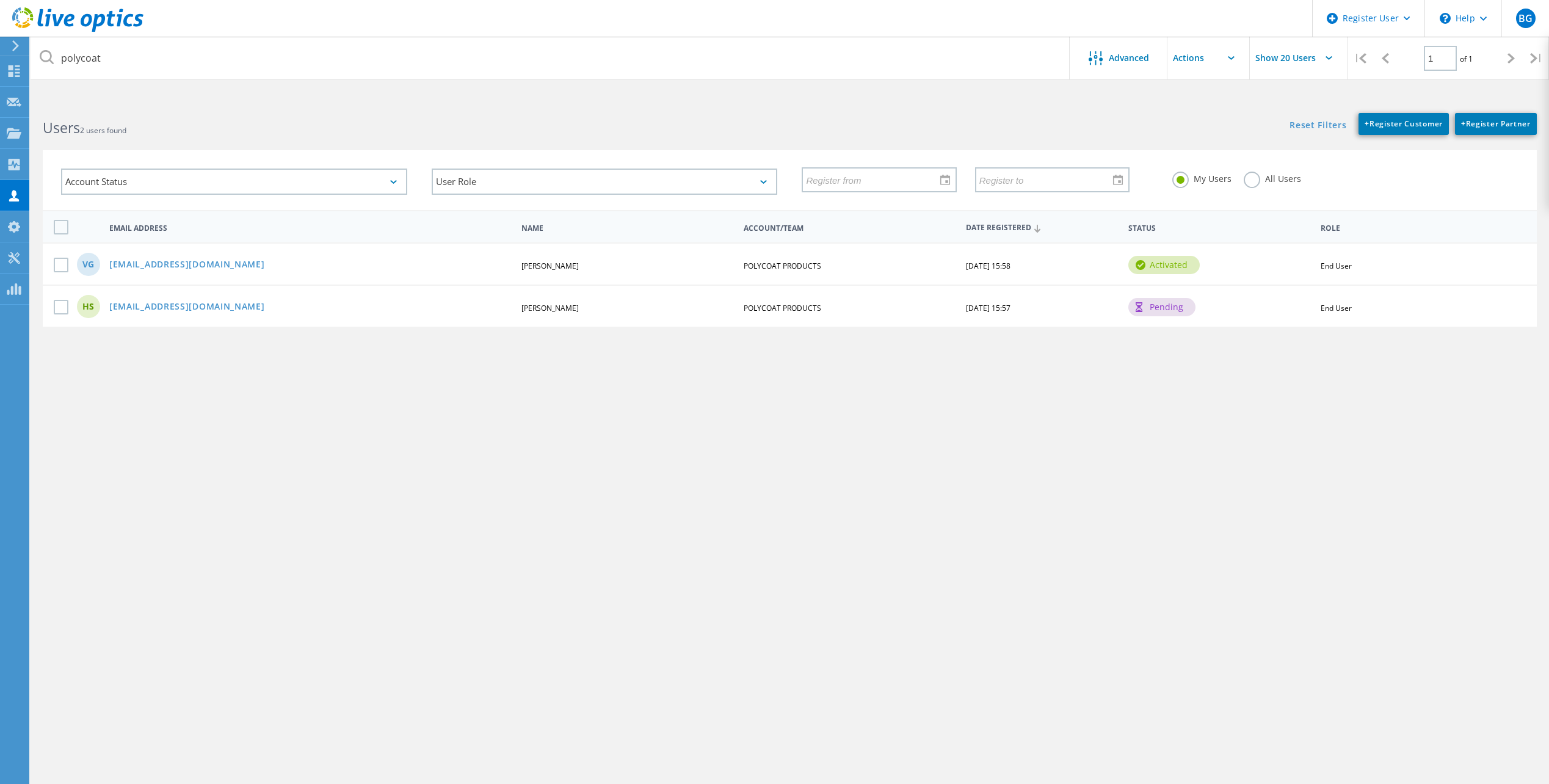
click at [1253, 182] on label "All Users" at bounding box center [1272, 177] width 57 height 11
click at [0, 0] on input "All Users" at bounding box center [0, 0] width 0 height 0
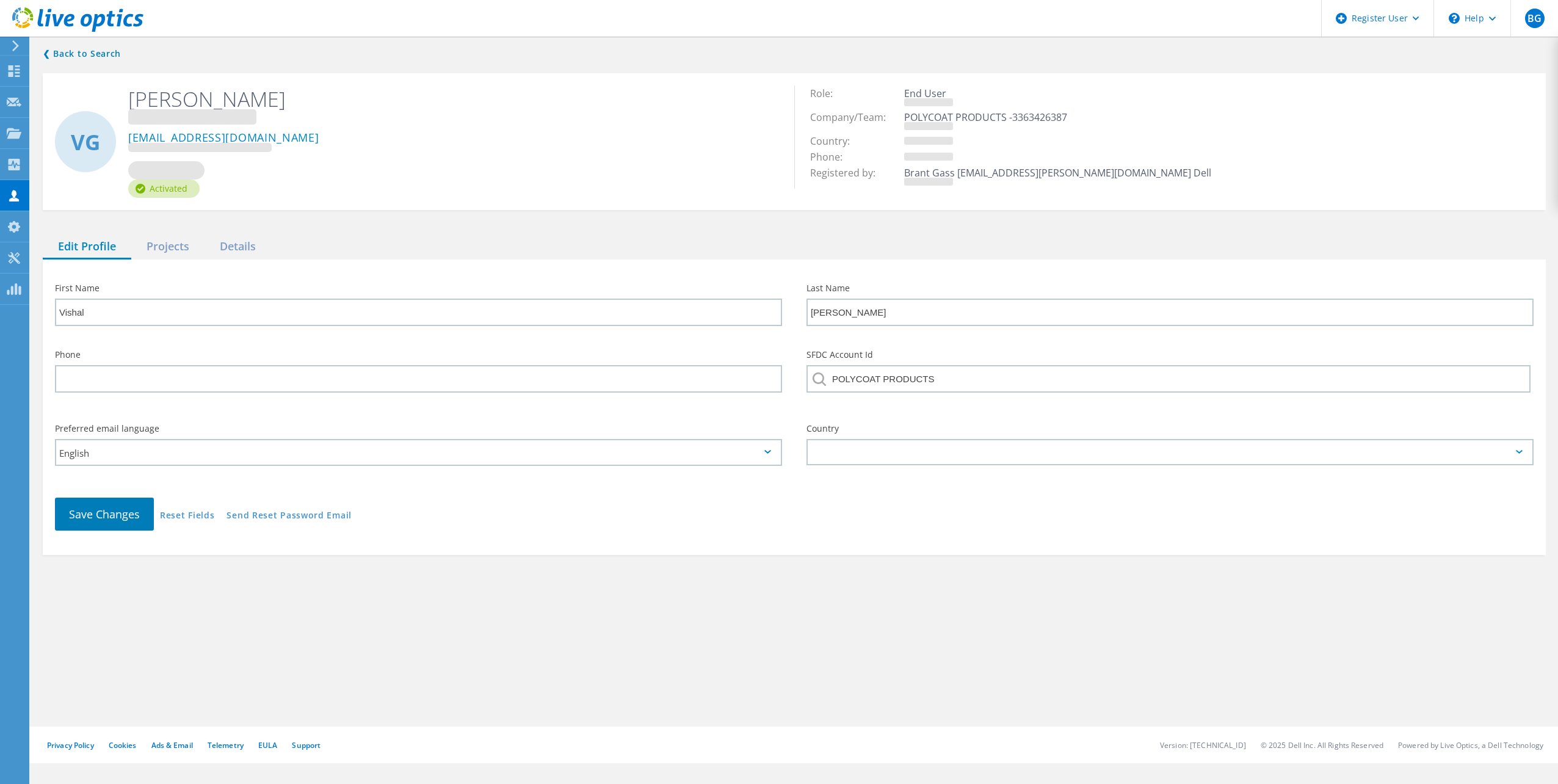
type input "HK"
type input "Sharma"
type input "Vishal"
type input "Gupte"
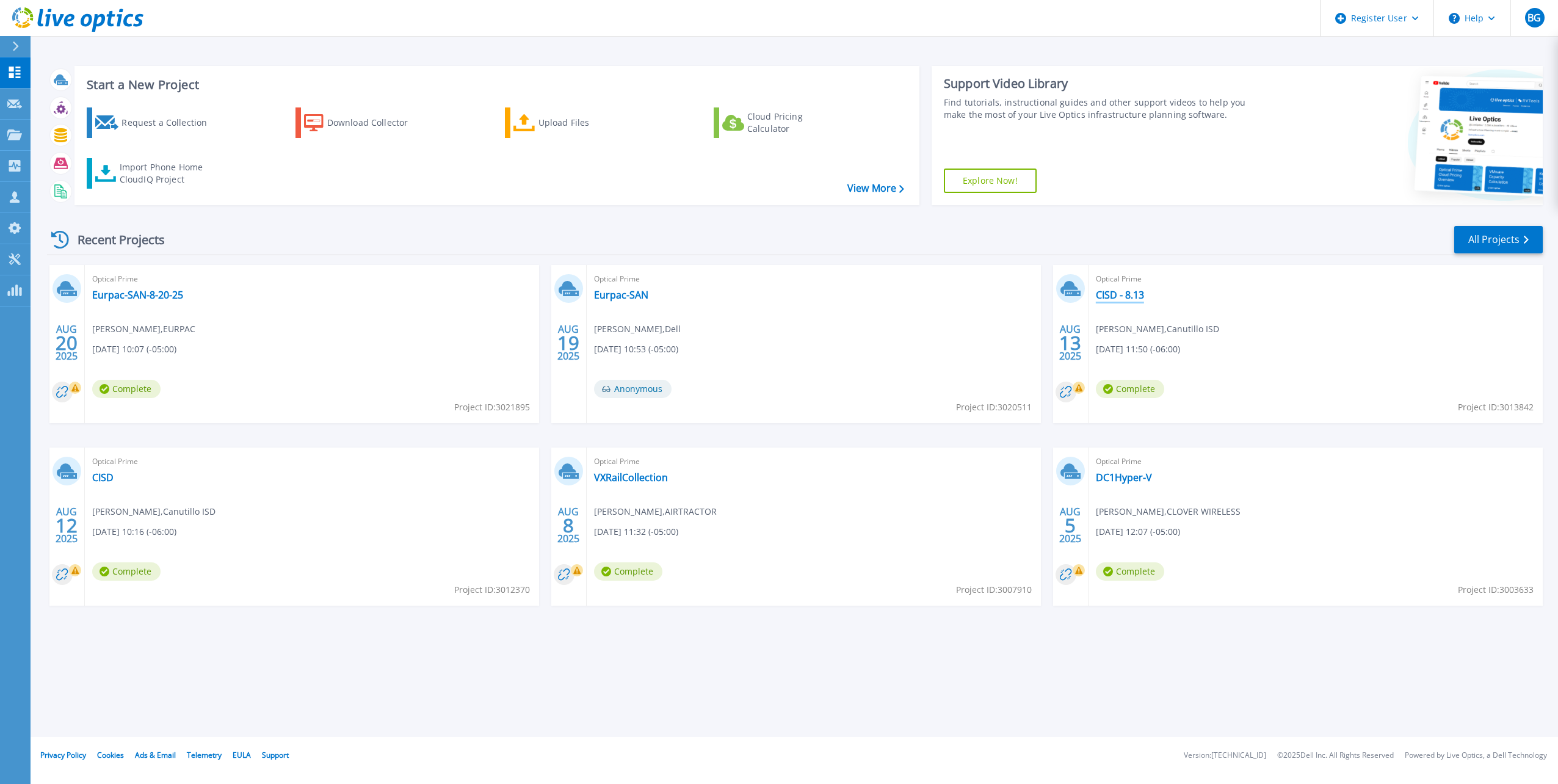
click at [1133, 295] on link "CISD - 8.13" at bounding box center [1120, 295] width 48 height 12
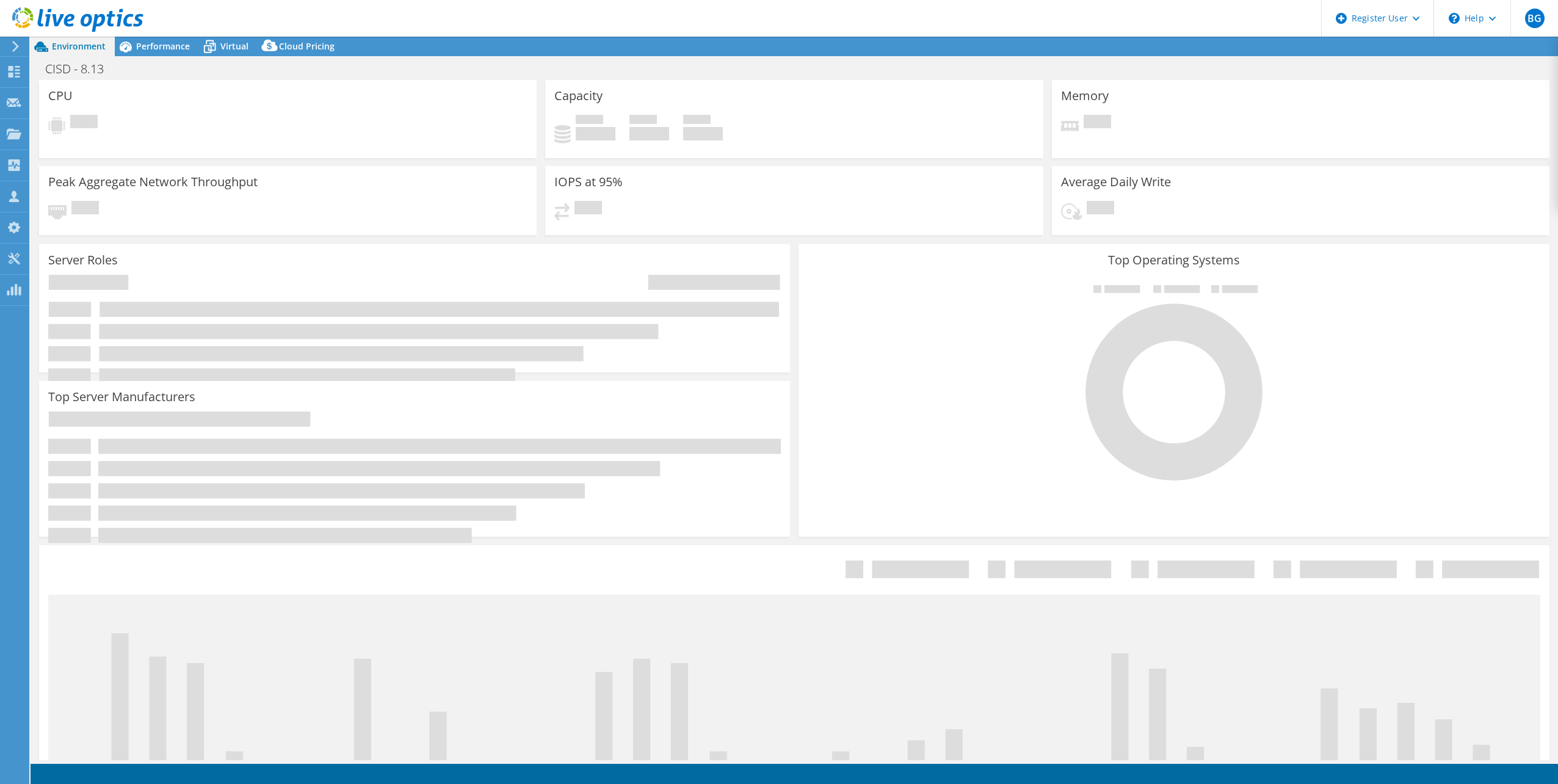
select select "USD"
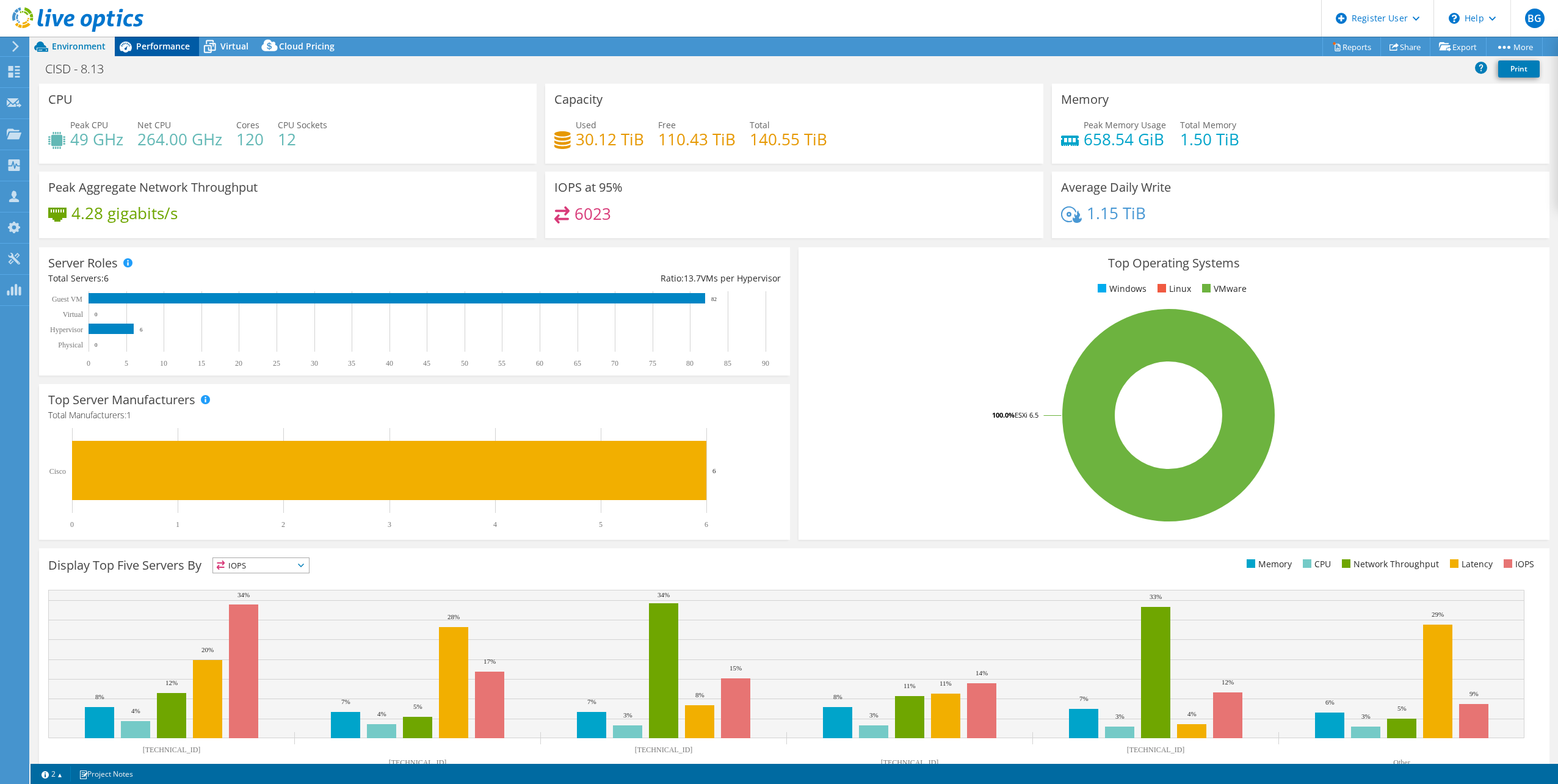
click at [145, 46] on span "Performance" at bounding box center [162, 45] width 54 height 11
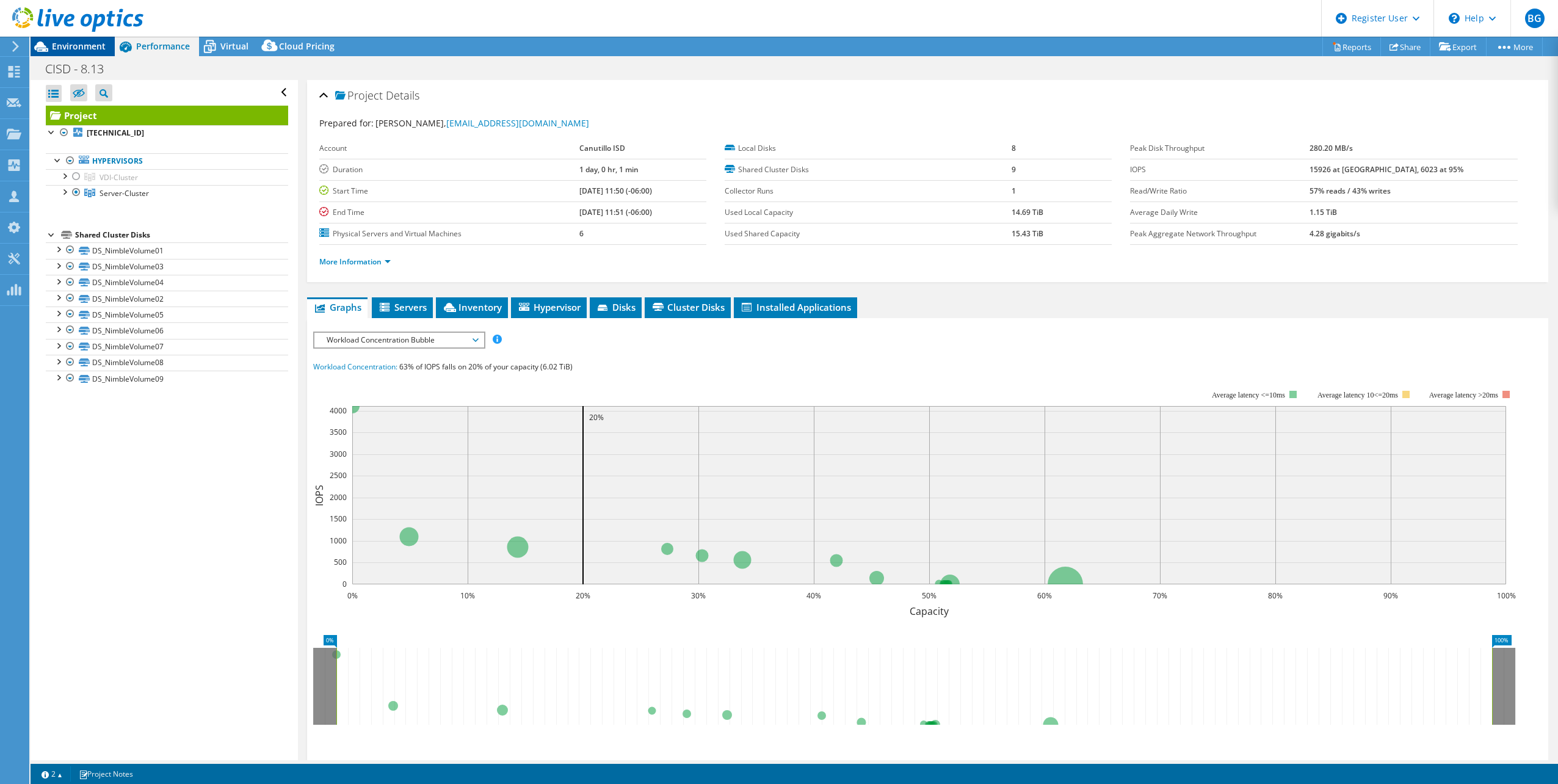
click at [97, 43] on span "Environment" at bounding box center [79, 45] width 54 height 11
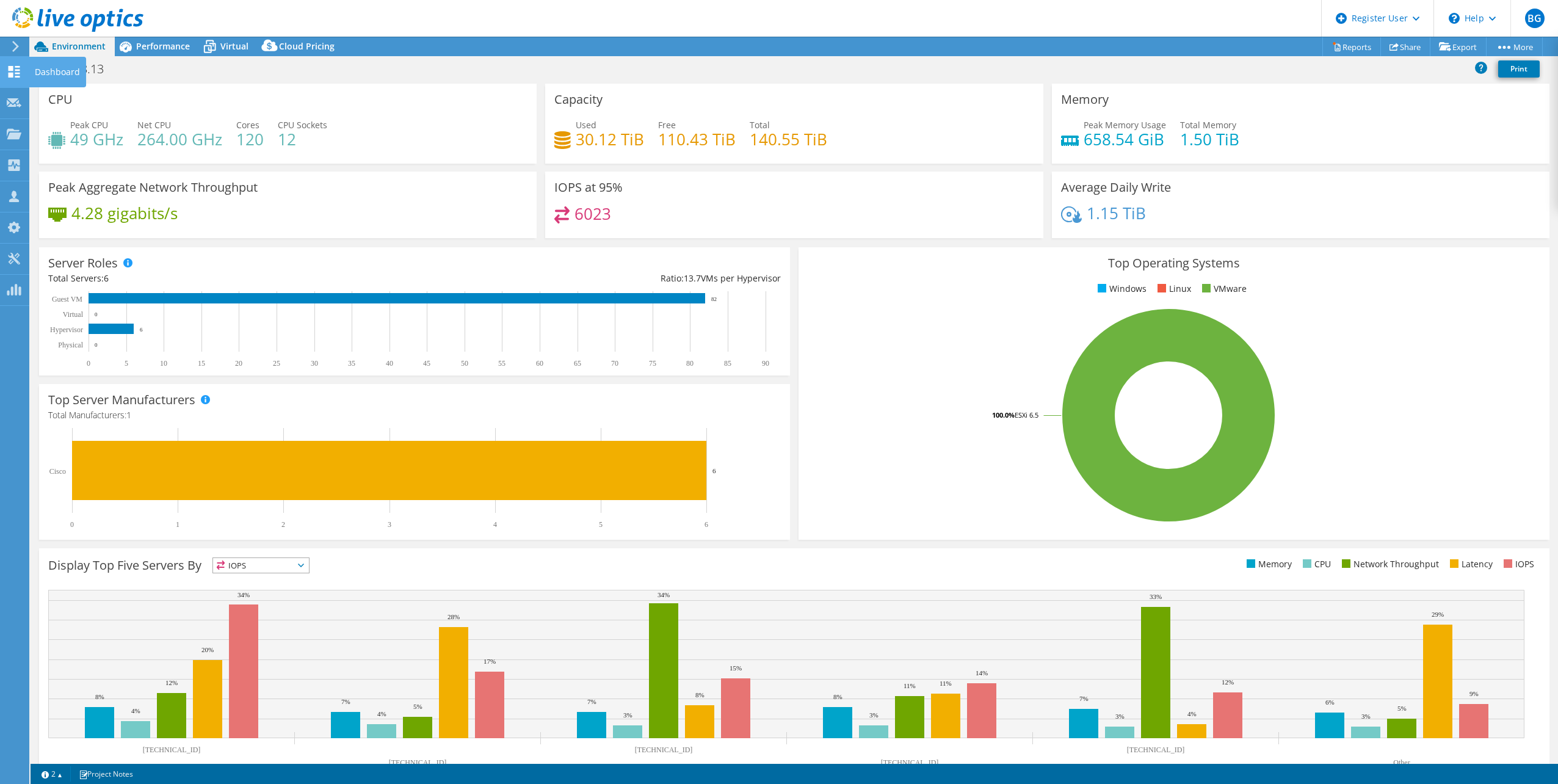
click at [20, 69] on icon at bounding box center [14, 71] width 14 height 11
